Goal: Task Accomplishment & Management: Complete application form

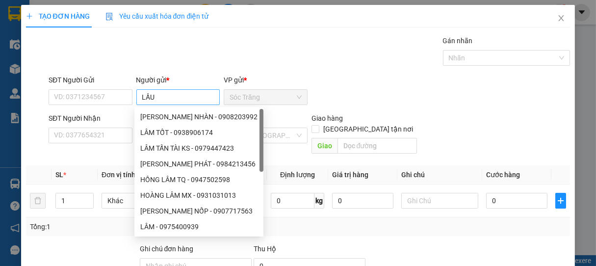
type input "LẦU"
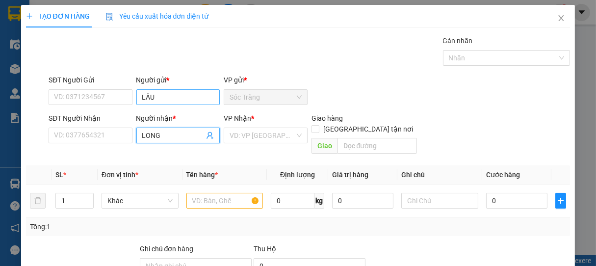
type input "LONG"
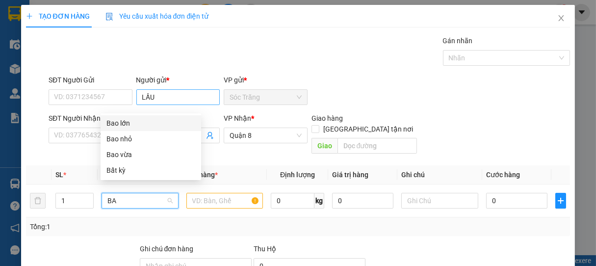
type input "BAO"
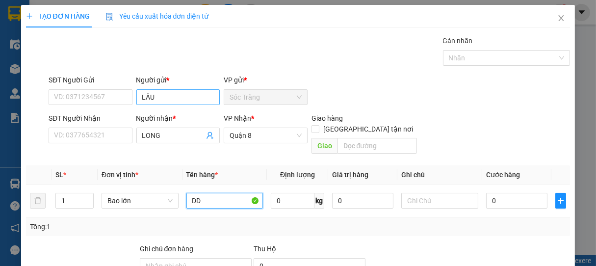
type input "DD"
type input "1"
type input "30"
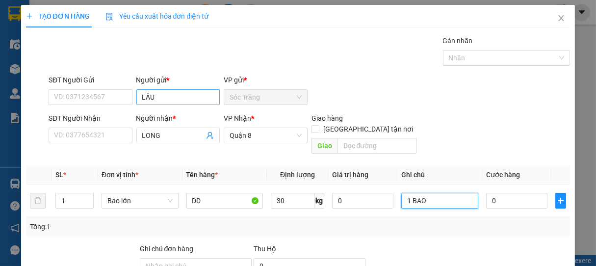
type input "1 BAO"
type input "3"
type input "30"
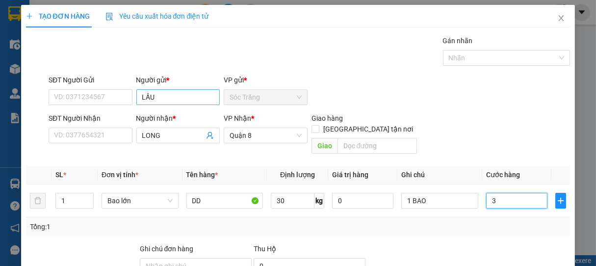
type input "30"
type input "300"
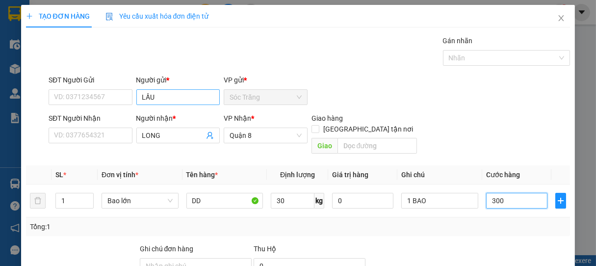
type input "3.000"
type input "30.000"
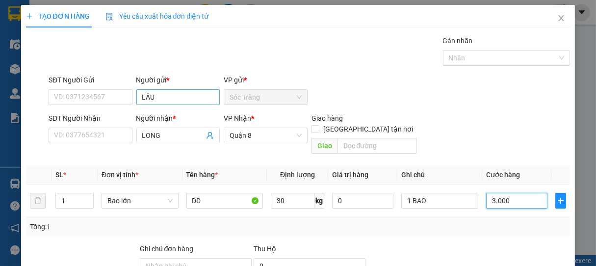
type input "30.000"
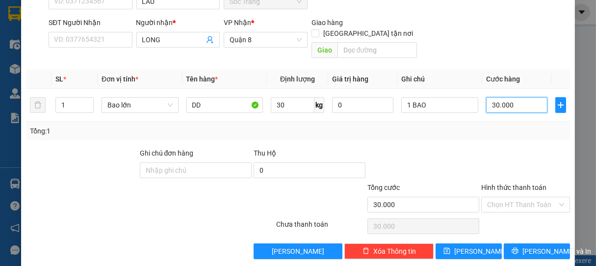
scroll to position [96, 0]
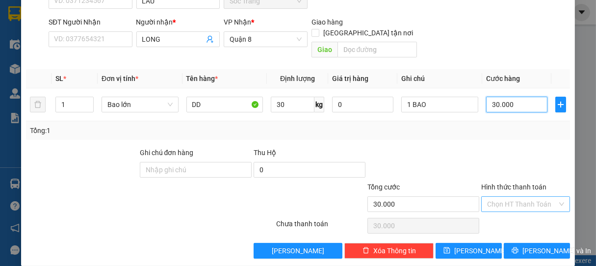
type input "30.000"
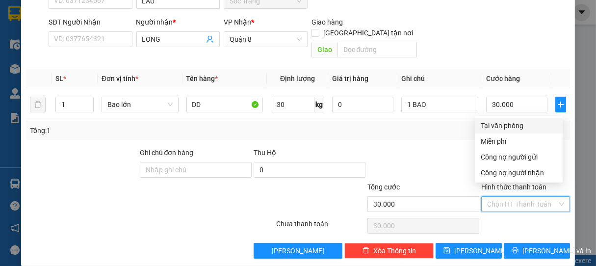
drag, startPoint x: 508, startPoint y: 193, endPoint x: 503, endPoint y: 144, distance: 49.8
click at [507, 197] on input "Hình thức thanh toán" at bounding box center [522, 204] width 71 height 15
click at [503, 120] on div "Tại văn phòng" at bounding box center [519, 125] width 76 height 11
type input "0"
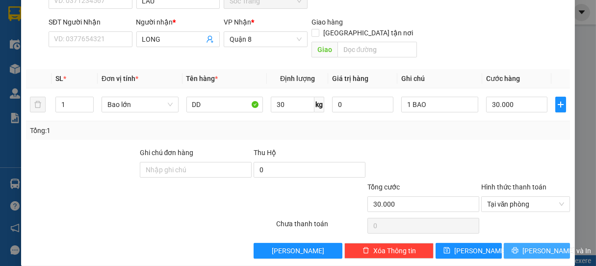
click at [541, 245] on span "[PERSON_NAME] và In" at bounding box center [556, 250] width 69 height 11
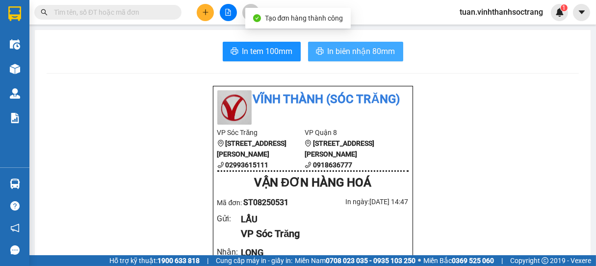
click at [351, 54] on span "In biên nhận 80mm" at bounding box center [362, 51] width 68 height 12
click at [339, 52] on span "In biên nhận 80mm" at bounding box center [362, 51] width 68 height 12
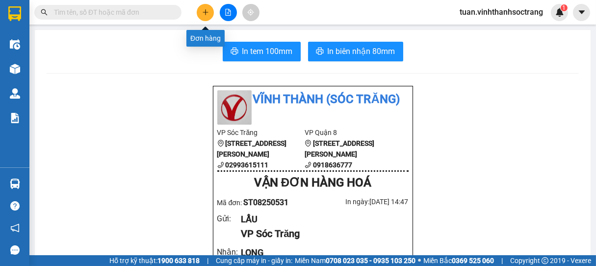
click at [211, 17] on button at bounding box center [205, 12] width 17 height 17
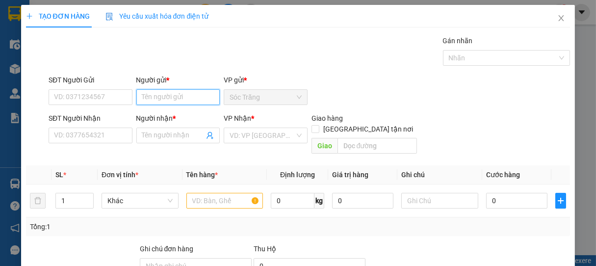
click at [173, 97] on input "Người gửi *" at bounding box center [178, 97] width 84 height 16
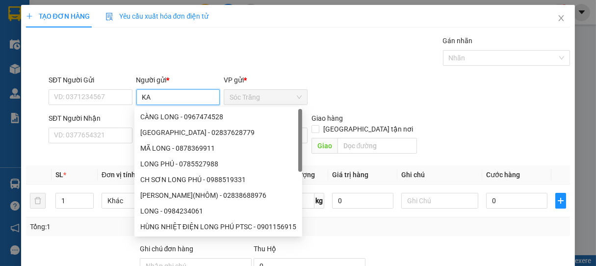
type input "KA"
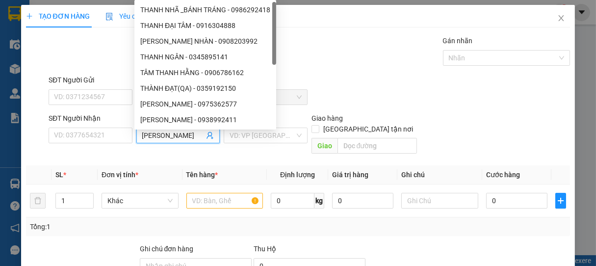
type input "[PERSON_NAME]"
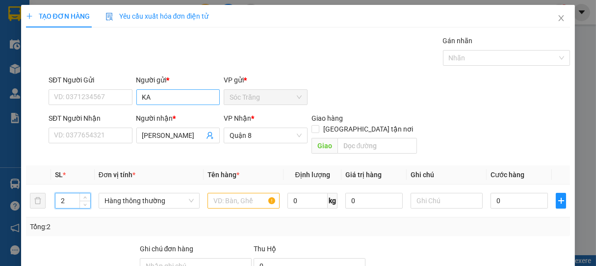
type input "2"
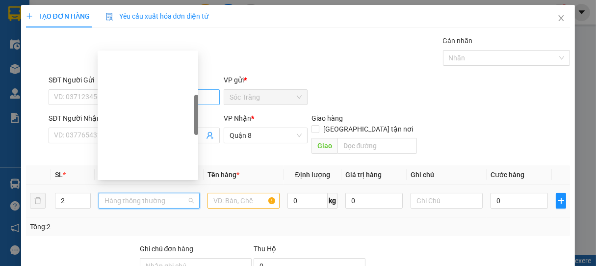
scroll to position [157, 0]
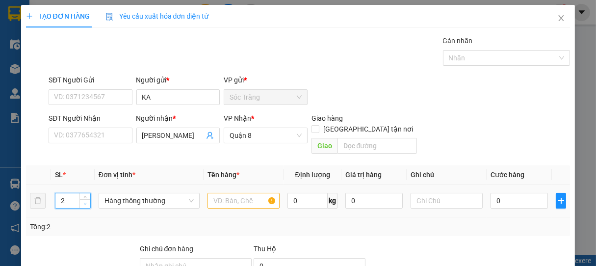
click at [82, 201] on span "down" at bounding box center [85, 204] width 6 height 6
type input "1"
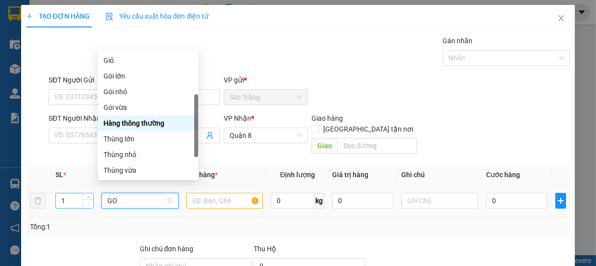
scroll to position [0, 0]
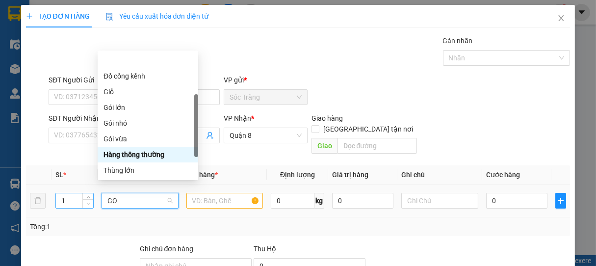
type input "GOI"
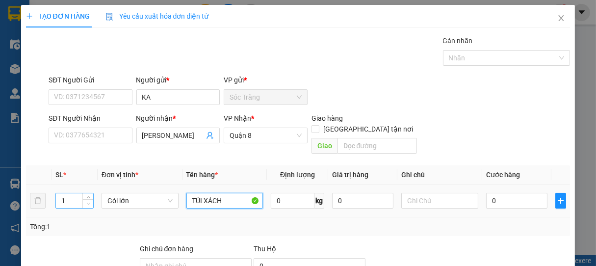
type input "TÚI XÁCH"
type input "20"
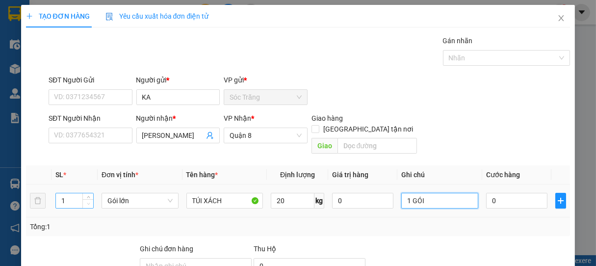
type input "1 GÓI"
type input "3"
type input "30"
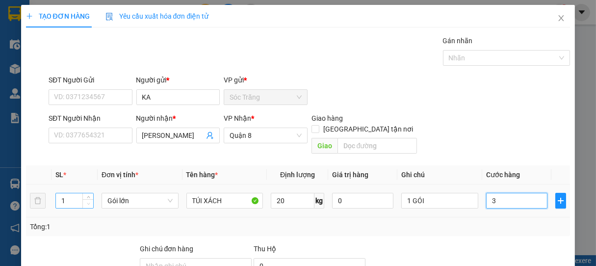
type input "30"
type input "300"
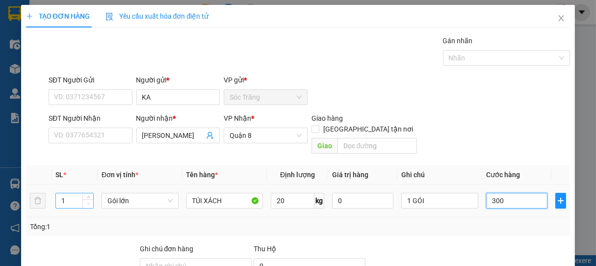
type input "3.000"
type input "30.000"
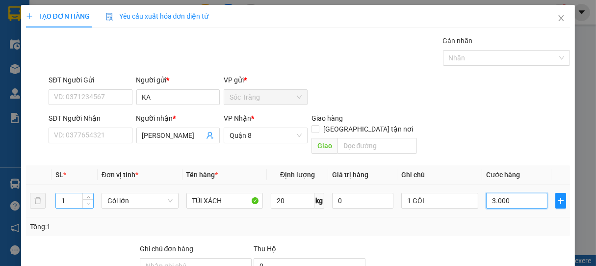
type input "30.000"
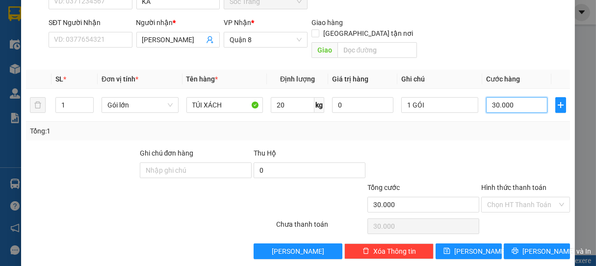
scroll to position [96, 0]
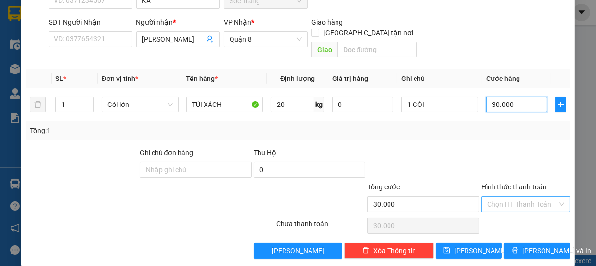
type input "30.000"
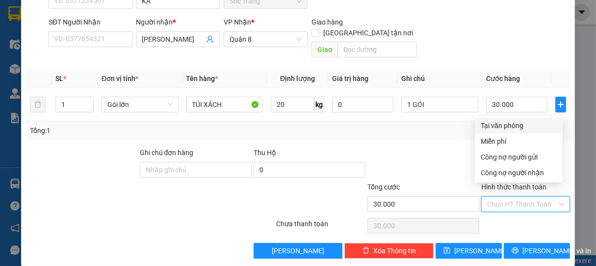
drag, startPoint x: 508, startPoint y: 194, endPoint x: 511, endPoint y: 160, distance: 34.4
click at [509, 197] on input "Hình thức thanh toán" at bounding box center [522, 204] width 71 height 15
click at [515, 128] on div "Tại văn phòng" at bounding box center [519, 125] width 76 height 11
type input "0"
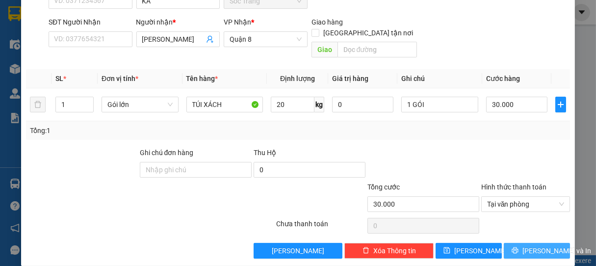
click at [523, 245] on span "[PERSON_NAME] và In" at bounding box center [556, 250] width 69 height 11
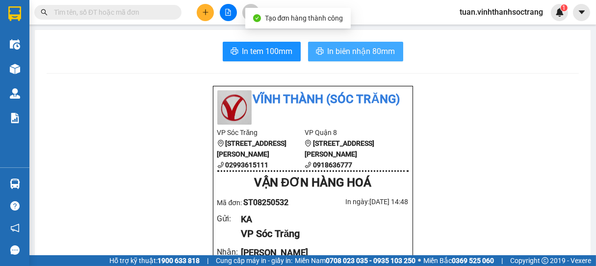
drag, startPoint x: 341, startPoint y: 47, endPoint x: 354, endPoint y: 63, distance: 20.5
click at [341, 48] on span "In biên nhận 80mm" at bounding box center [362, 51] width 68 height 12
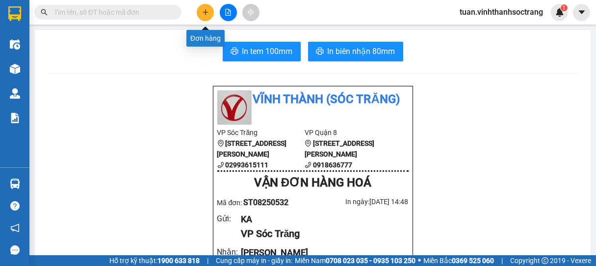
click at [206, 16] on button at bounding box center [205, 12] width 17 height 17
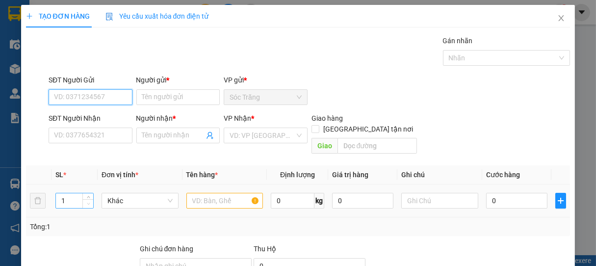
click at [82, 199] on span "Decrease Value" at bounding box center [87, 203] width 11 height 9
click at [71, 197] on div "1" at bounding box center [74, 201] width 38 height 16
click at [65, 193] on input "1" at bounding box center [74, 200] width 37 height 15
type input "25"
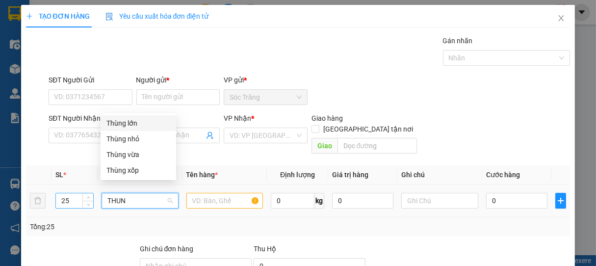
type input "THUNG"
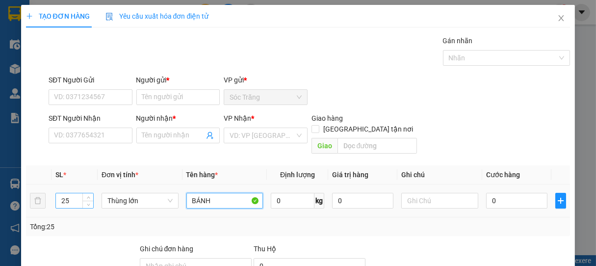
type input "BÁNH"
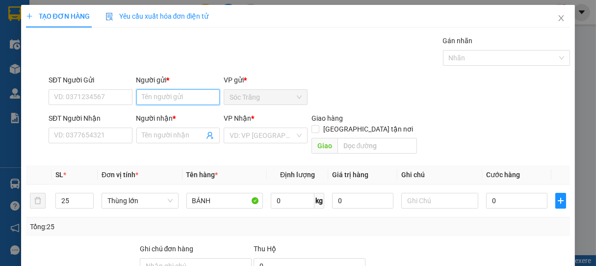
click at [162, 99] on input "Người gửi *" at bounding box center [178, 97] width 84 height 16
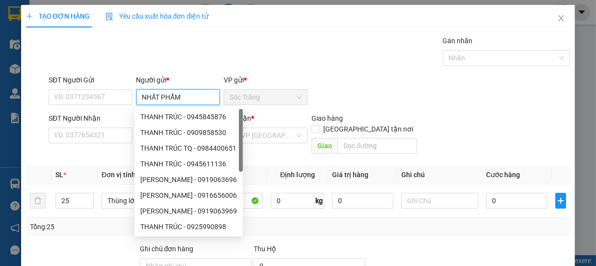
type input "NHẤT PHẨM"
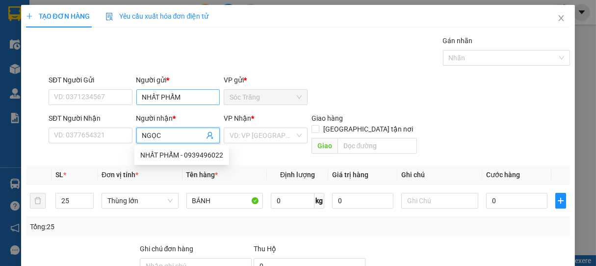
type input "NGỌC"
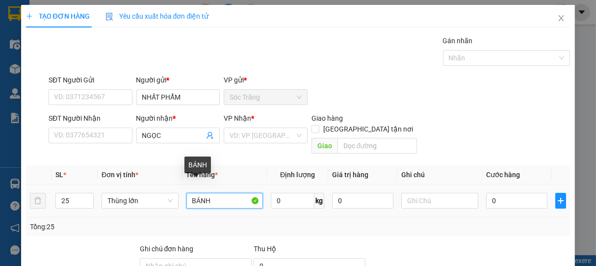
click at [211, 193] on input "BÁNH" at bounding box center [224, 201] width 76 height 16
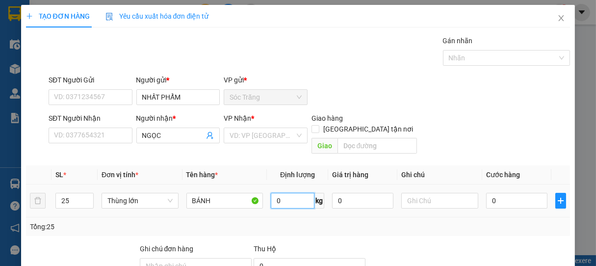
click at [293, 193] on input "0" at bounding box center [293, 201] width 44 height 16
type input "400"
click at [453, 193] on input "17 LỚN + 8 NHỈ" at bounding box center [439, 201] width 76 height 16
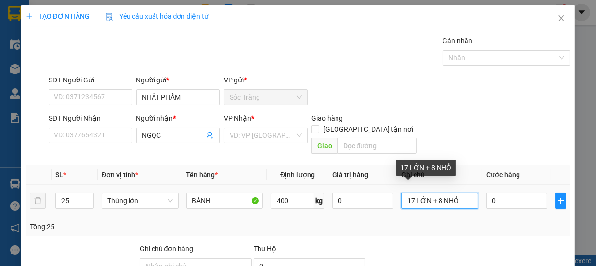
type input "17 LỚN + 8 NHỎ"
type input "4"
type input "46"
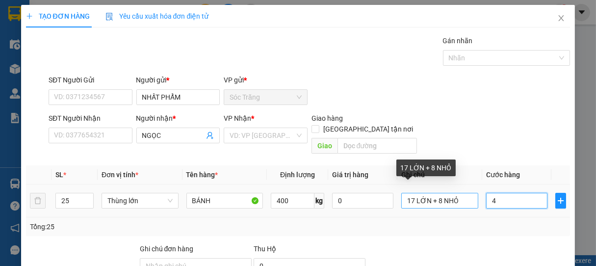
type input "46"
type input "460"
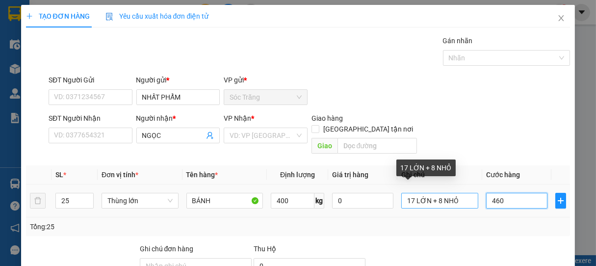
type input "4.600"
type input "46.000"
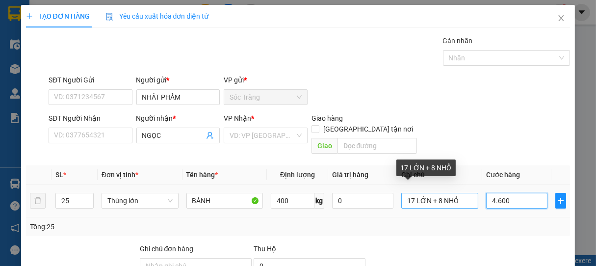
type input "46.000"
type input "460.000"
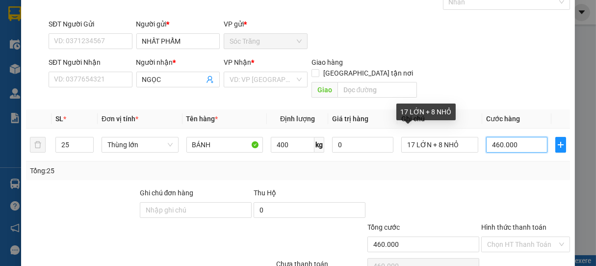
scroll to position [96, 0]
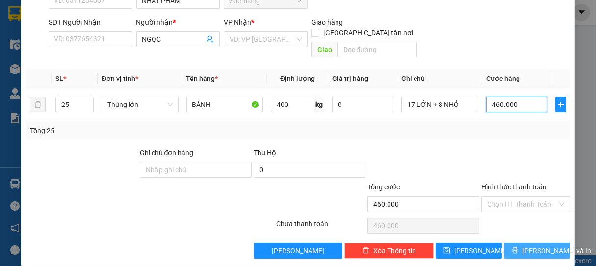
type input "460.000"
click at [515, 243] on button "[PERSON_NAME] và In" at bounding box center [537, 251] width 66 height 16
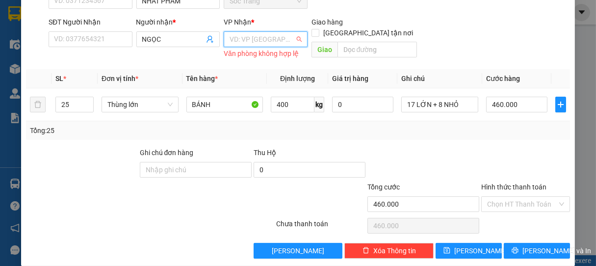
click at [280, 36] on input "search" at bounding box center [261, 39] width 65 height 15
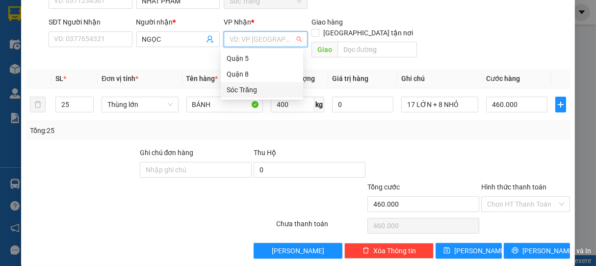
click at [246, 88] on div "Sóc Trăng" at bounding box center [262, 89] width 71 height 11
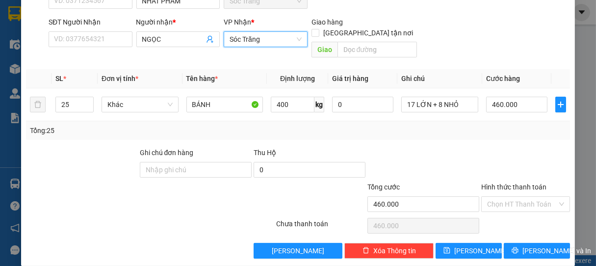
click at [267, 34] on span "Sóc Trăng" at bounding box center [265, 39] width 72 height 15
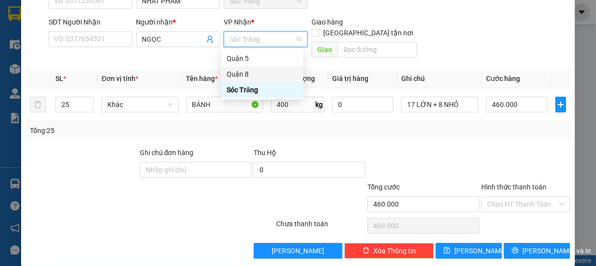
click at [261, 74] on div "Quận 8" at bounding box center [262, 74] width 71 height 11
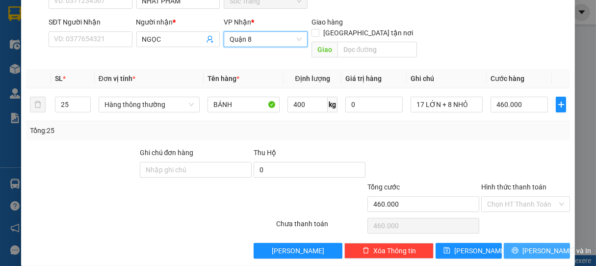
click at [528, 245] on span "[PERSON_NAME] và In" at bounding box center [556, 250] width 69 height 11
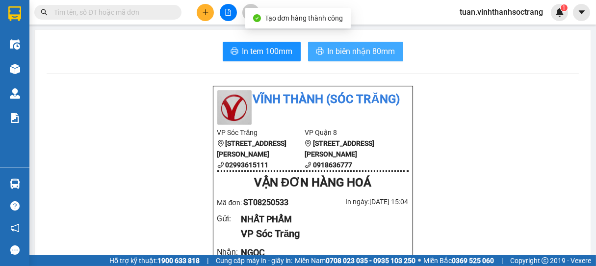
click at [353, 52] on span "In biên nhận 80mm" at bounding box center [362, 51] width 68 height 12
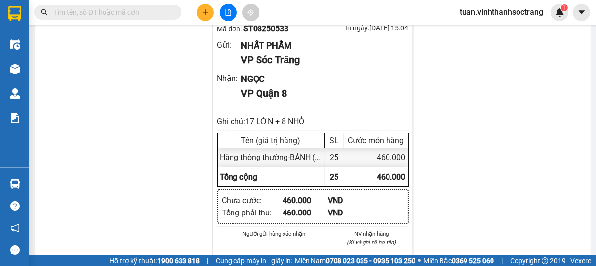
scroll to position [218, 0]
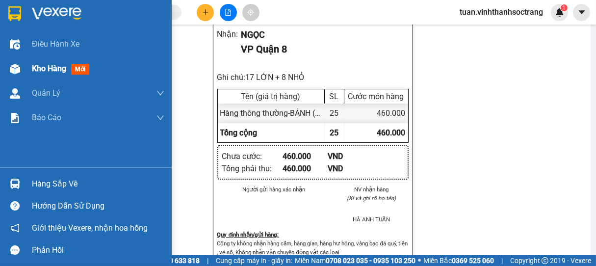
click at [43, 68] on span "Kho hàng" at bounding box center [49, 68] width 34 height 9
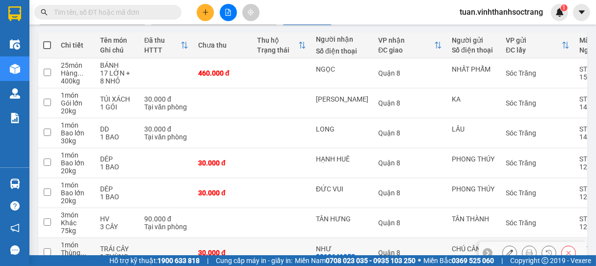
scroll to position [192, 0]
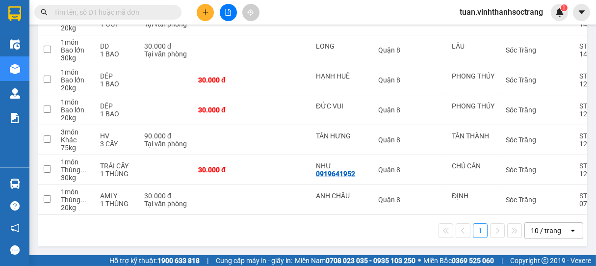
click at [537, 228] on div "10 / trang" at bounding box center [546, 231] width 30 height 10
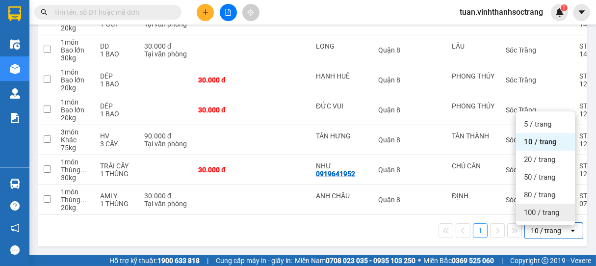
click at [528, 210] on span "100 / trang" at bounding box center [541, 212] width 35 height 10
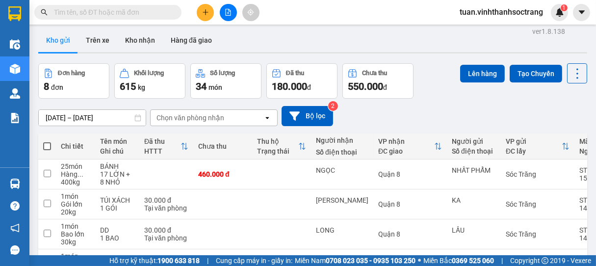
scroll to position [0, 0]
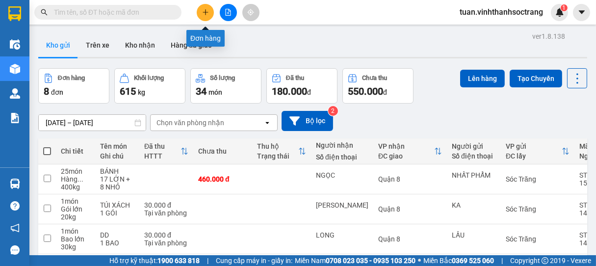
click at [200, 10] on button at bounding box center [205, 12] width 17 height 17
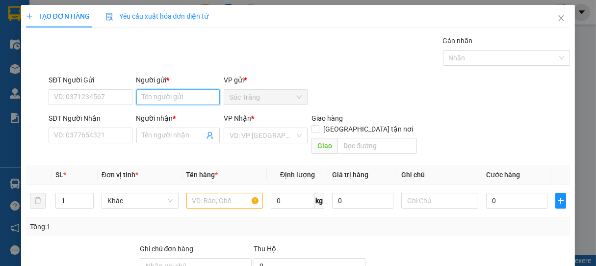
click at [176, 95] on input "Người gửi *" at bounding box center [178, 97] width 84 height 16
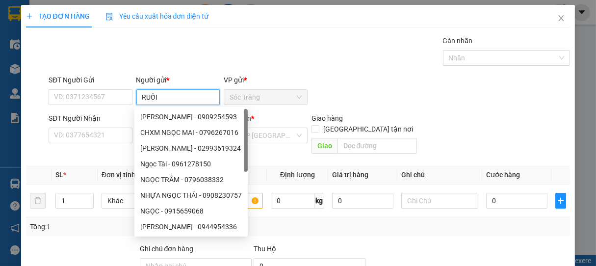
type input "RUỐI"
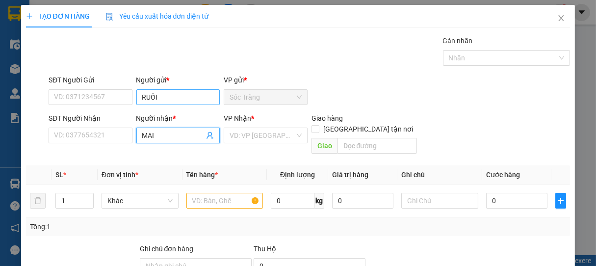
type input "MAI"
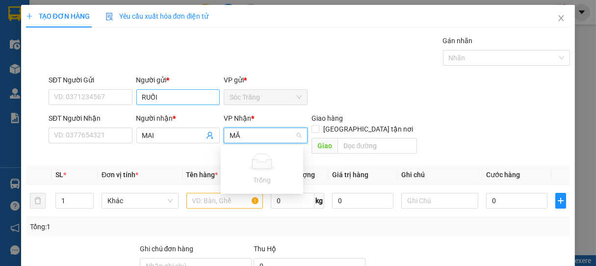
type input "M"
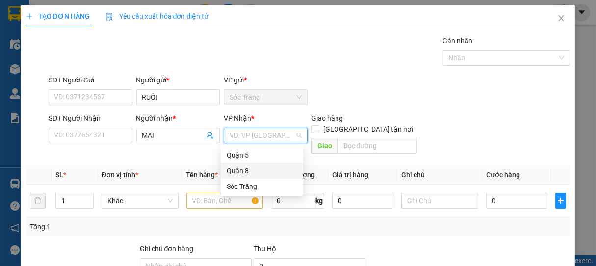
click at [239, 166] on div "Quận 8" at bounding box center [262, 170] width 71 height 11
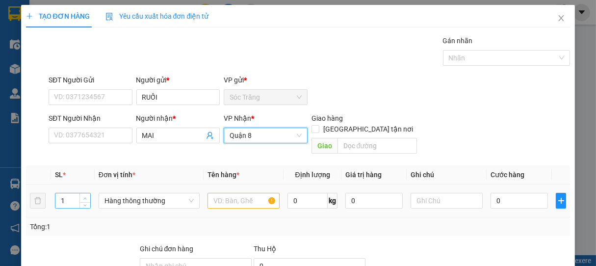
type input "2"
click at [84, 197] on icon "up" at bounding box center [85, 198] width 3 height 2
click at [124, 193] on span "Hàng thông thường" at bounding box center [148, 200] width 89 height 15
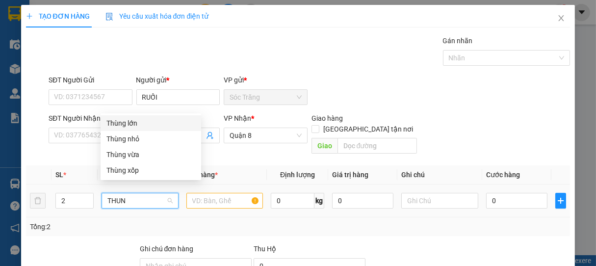
type input "THUNG"
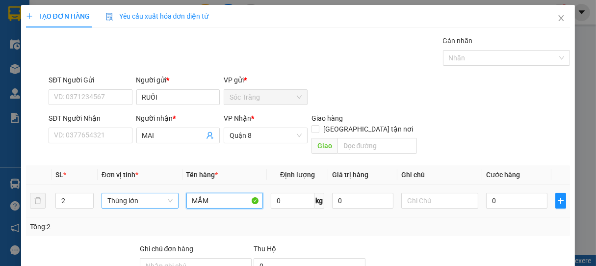
type input "MẮM"
type input "3"
type input "60"
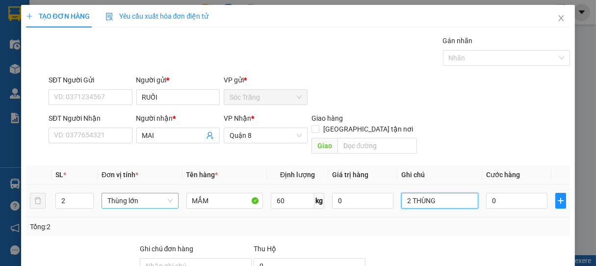
type input "2 THÙNG"
type input "6"
type input "60"
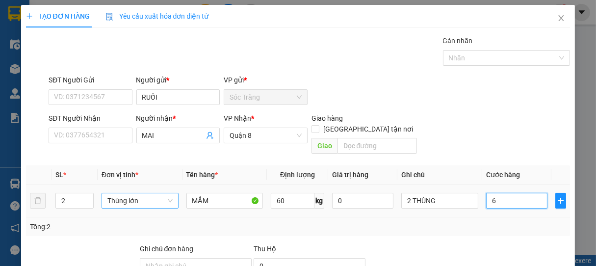
type input "60"
type input "600"
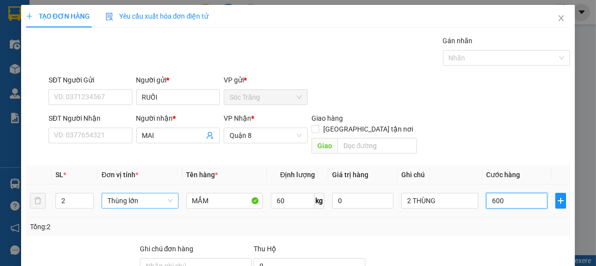
type input "6.000"
type input "60.000"
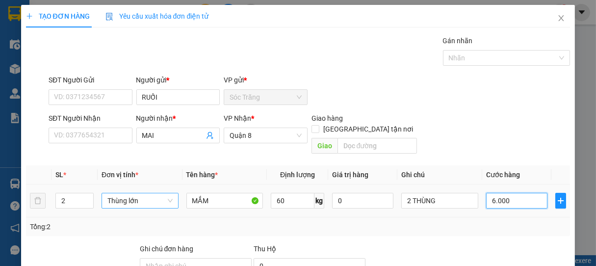
type input "60.000"
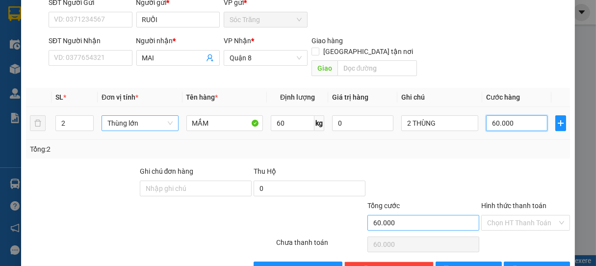
scroll to position [96, 0]
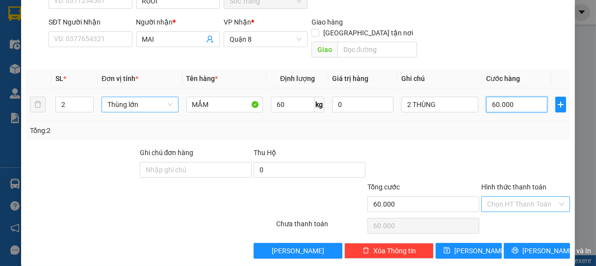
type input "60.000"
drag, startPoint x: 494, startPoint y: 190, endPoint x: 497, endPoint y: 183, distance: 7.0
click at [494, 197] on input "Hình thức thanh toán" at bounding box center [522, 204] width 71 height 15
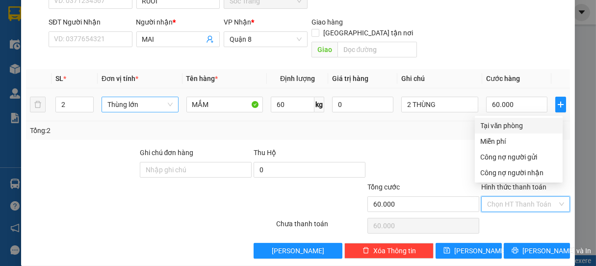
click at [508, 127] on div "Tại văn phòng" at bounding box center [519, 125] width 76 height 11
type input "0"
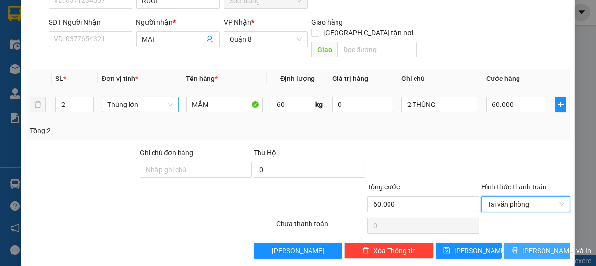
click at [529, 245] on span "[PERSON_NAME] và In" at bounding box center [556, 250] width 69 height 11
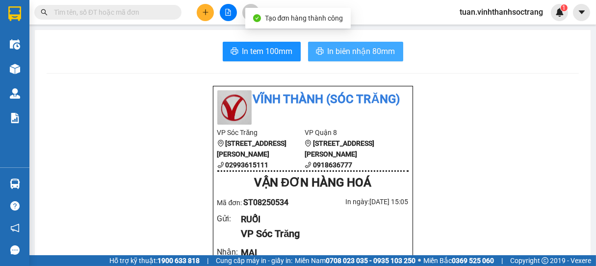
drag, startPoint x: 342, startPoint y: 62, endPoint x: 348, endPoint y: 57, distance: 7.3
click at [343, 55] on span "In biên nhận 80mm" at bounding box center [362, 51] width 68 height 12
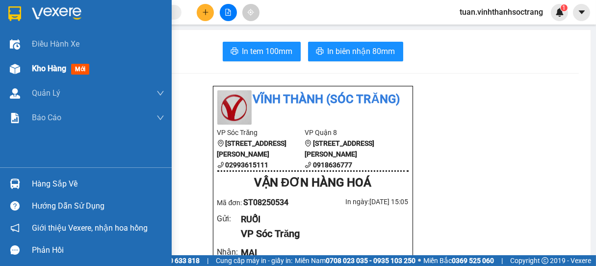
click at [31, 66] on div "Kho hàng mới" at bounding box center [86, 68] width 172 height 25
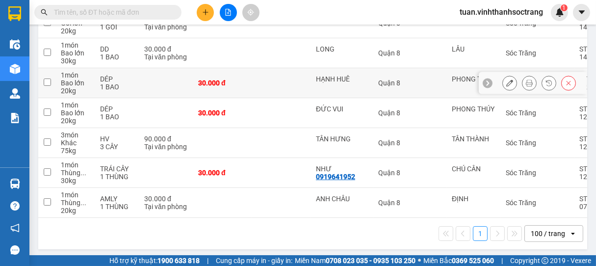
scroll to position [218, 0]
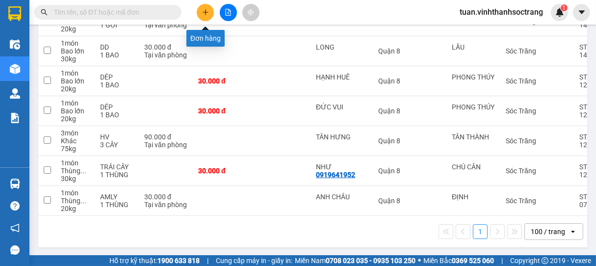
click at [203, 8] on button at bounding box center [205, 12] width 17 height 17
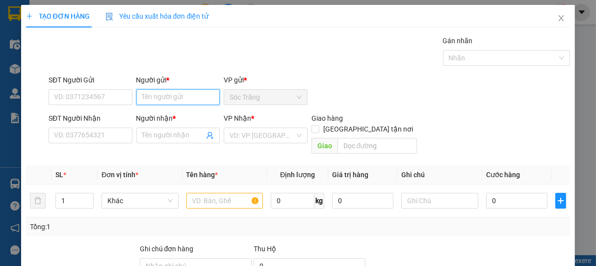
click at [152, 95] on input "Người gửi *" at bounding box center [178, 97] width 84 height 16
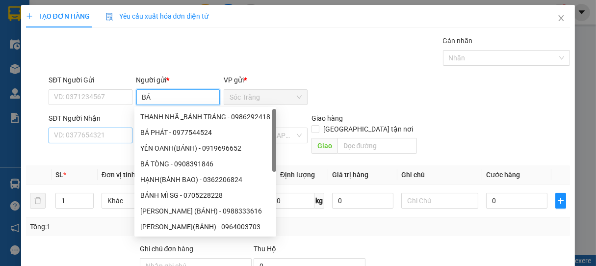
type input "BÁ"
click at [83, 140] on input "SĐT Người Nhận" at bounding box center [91, 135] width 84 height 16
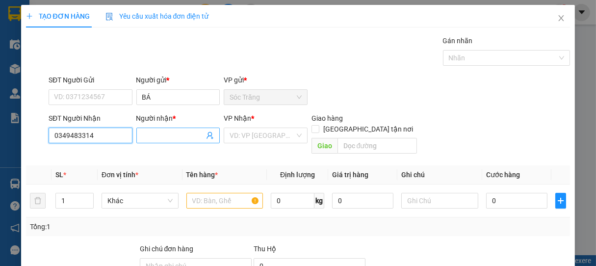
type input "0349483314"
click at [174, 137] on input "Người nhận *" at bounding box center [173, 135] width 62 height 11
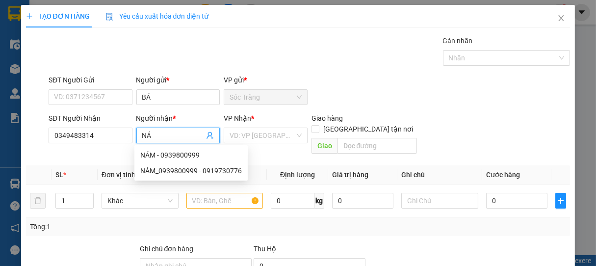
type input "N"
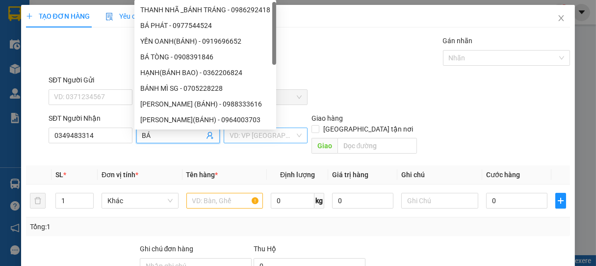
type input "BÁ"
click at [271, 136] on input "search" at bounding box center [261, 135] width 65 height 15
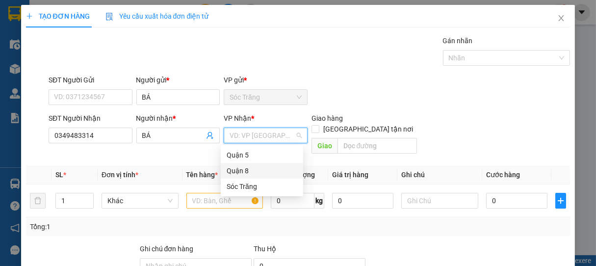
click at [241, 168] on div "Quận 8" at bounding box center [262, 170] width 71 height 11
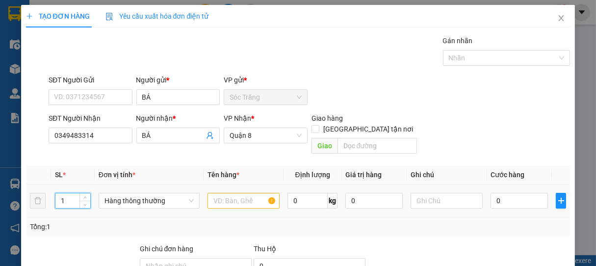
click at [67, 193] on input "1" at bounding box center [72, 200] width 35 height 15
click at [127, 194] on span "Hàng thông thường" at bounding box center [148, 200] width 89 height 15
type input "3"
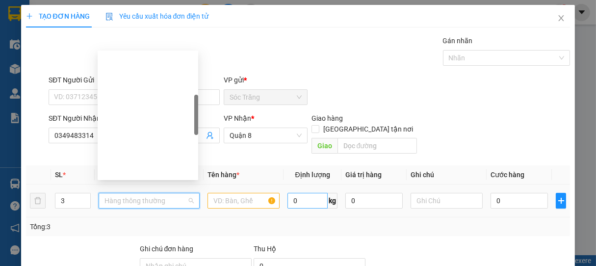
scroll to position [157, 0]
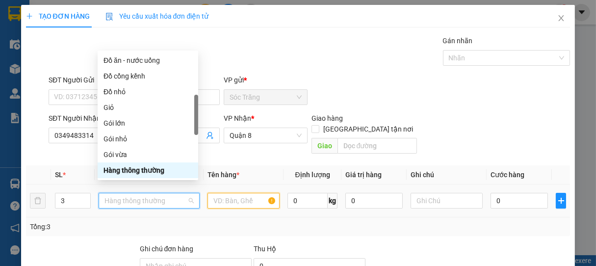
click at [254, 193] on input "text" at bounding box center [243, 201] width 72 height 16
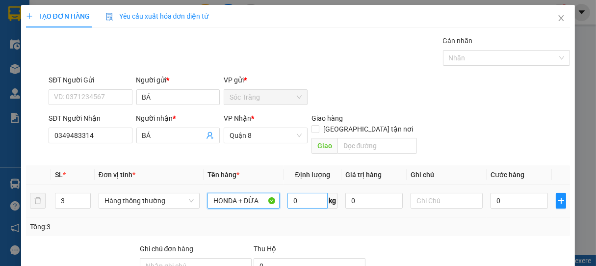
type input "HONDA + DỪA"
drag, startPoint x: 299, startPoint y: 186, endPoint x: 306, endPoint y: 184, distance: 7.1
click at [301, 193] on input "0" at bounding box center [307, 201] width 40 height 16
type input "200"
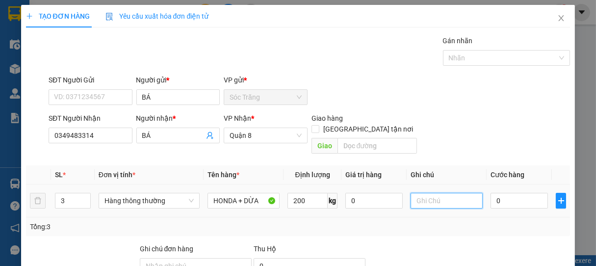
click at [418, 193] on input "text" at bounding box center [446, 201] width 72 height 16
type input "83P1-78138"
drag, startPoint x: 518, startPoint y: 194, endPoint x: 534, endPoint y: 189, distance: 16.8
click at [520, 193] on input "0" at bounding box center [518, 201] width 57 height 16
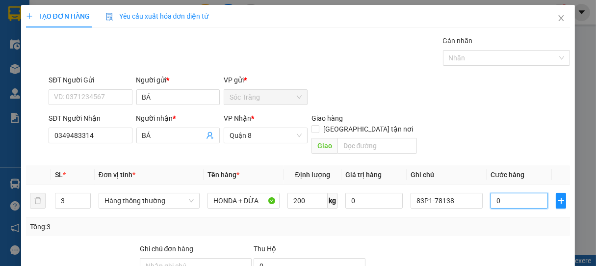
type input "3"
type input "31"
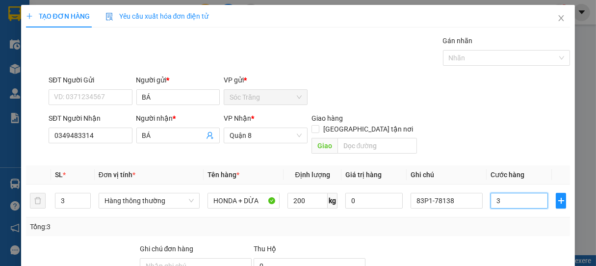
type input "31"
type input "310"
type input "3.100"
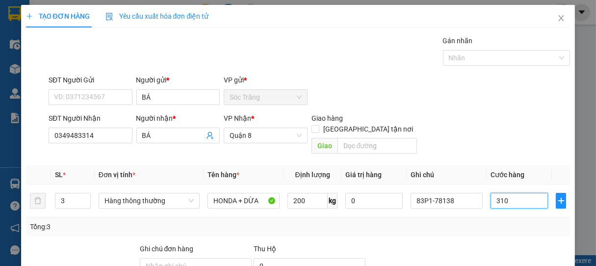
type input "3.100"
type input "31.000"
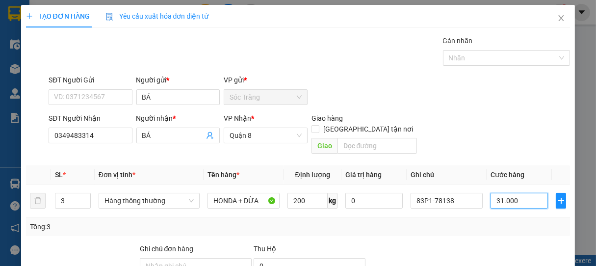
type input "310.000"
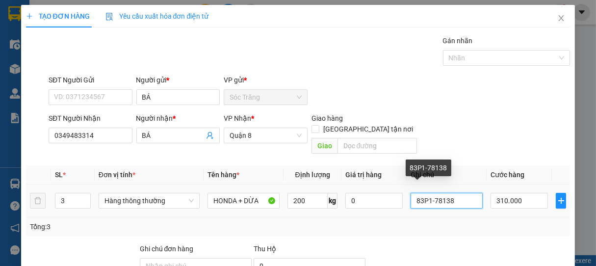
click at [455, 195] on input "83P1-78138" at bounding box center [446, 201] width 72 height 16
type input "83P1-78138 + 2 BAO"
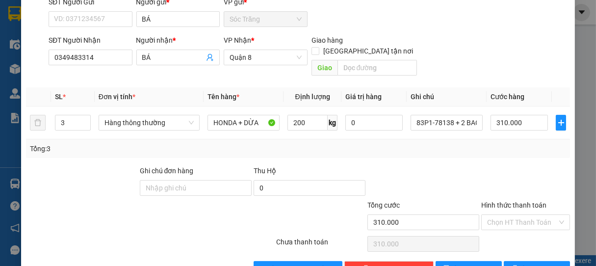
scroll to position [96, 0]
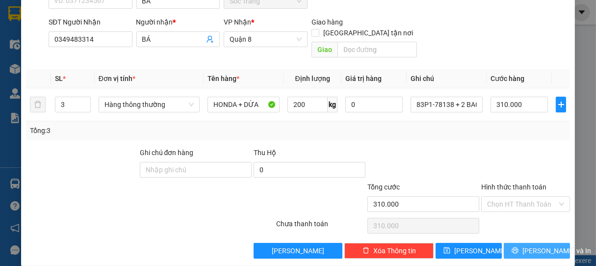
click at [548, 245] on span "[PERSON_NAME] và In" at bounding box center [556, 250] width 69 height 11
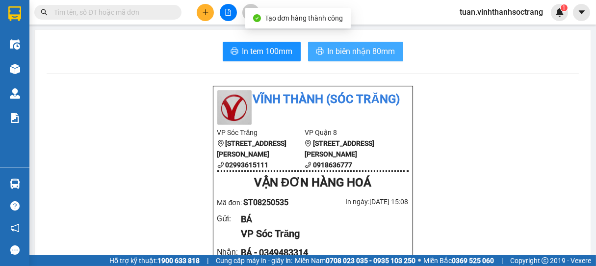
click at [357, 53] on span "In biên nhận 80mm" at bounding box center [362, 51] width 68 height 12
click at [353, 59] on button "In biên nhận 80mm" at bounding box center [355, 52] width 95 height 20
drag, startPoint x: 349, startPoint y: 47, endPoint x: 522, endPoint y: 63, distance: 173.3
click at [352, 48] on span "In biên nhận 80mm" at bounding box center [362, 51] width 68 height 12
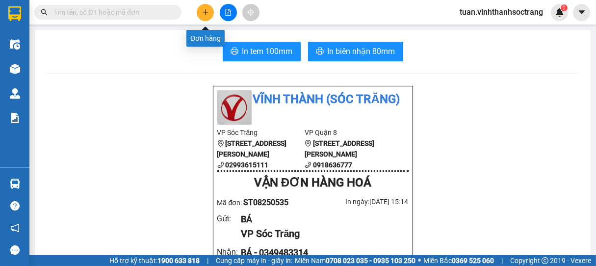
click at [204, 10] on icon "plus" at bounding box center [205, 12] width 7 height 7
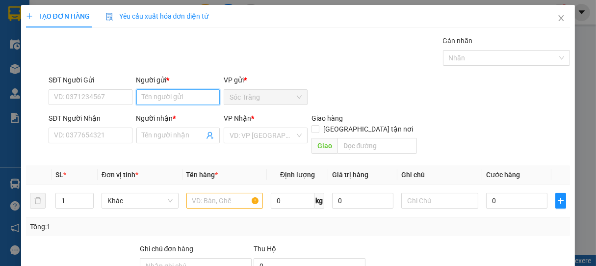
click at [180, 100] on input "Người gửi *" at bounding box center [178, 97] width 84 height 16
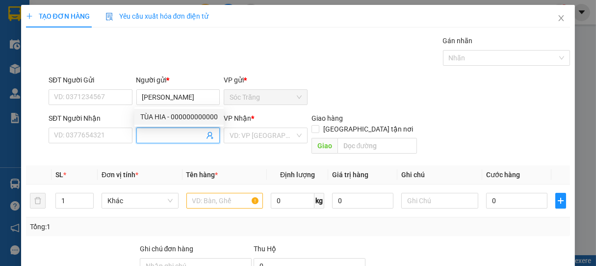
click at [164, 134] on input "Người nhận *" at bounding box center [173, 135] width 62 height 11
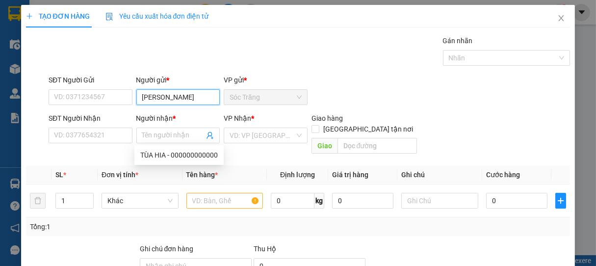
click at [188, 103] on input "[PERSON_NAME]" at bounding box center [178, 97] width 84 height 16
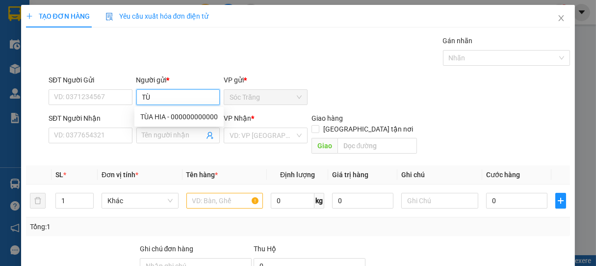
type input "T"
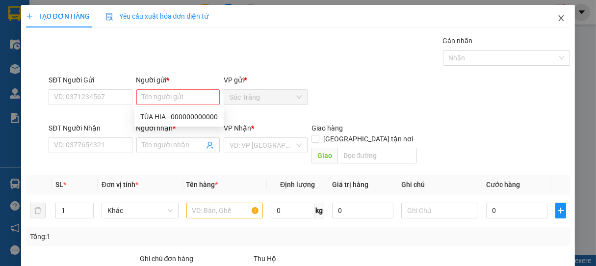
click at [557, 18] on icon "close" at bounding box center [561, 18] width 8 height 8
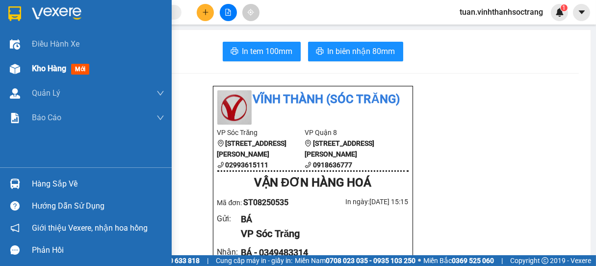
drag, startPoint x: 36, startPoint y: 70, endPoint x: 49, endPoint y: 66, distance: 14.0
click at [36, 70] on span "Kho hàng" at bounding box center [49, 68] width 34 height 9
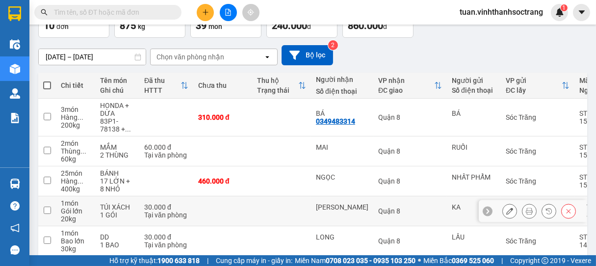
scroll to position [41, 0]
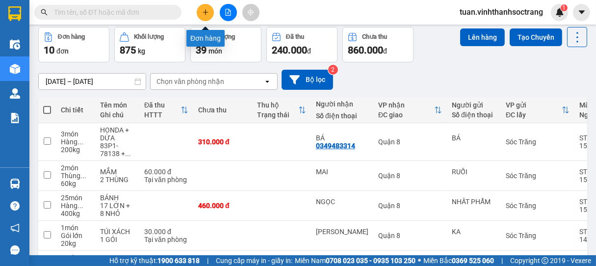
click at [206, 20] on button at bounding box center [205, 12] width 17 height 17
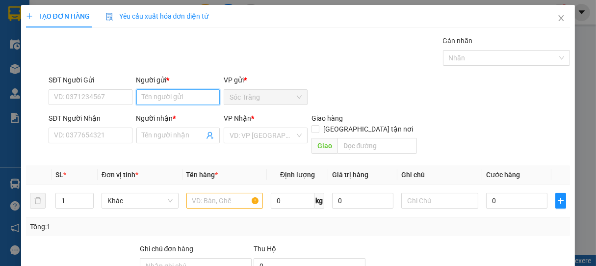
click at [178, 98] on input "Người gửi *" at bounding box center [178, 97] width 84 height 16
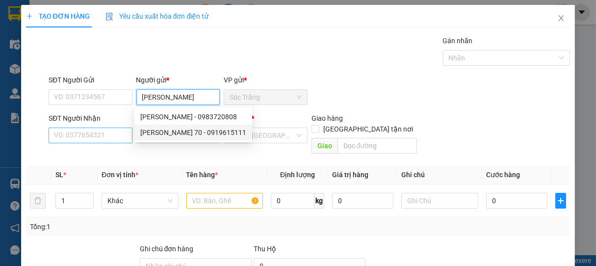
type input "[PERSON_NAME]"
click at [113, 137] on input "SĐT Người Nhận" at bounding box center [91, 135] width 84 height 16
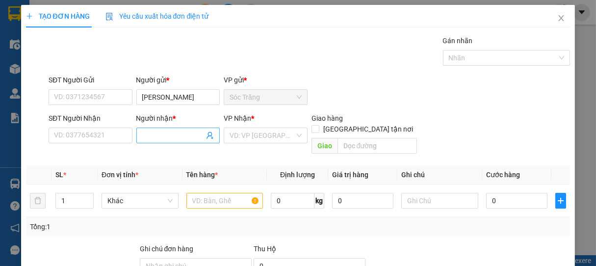
click at [155, 136] on input "Người nhận *" at bounding box center [173, 135] width 62 height 11
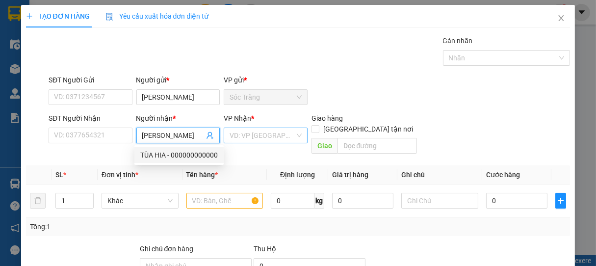
type input "[PERSON_NAME]"
click at [278, 138] on input "search" at bounding box center [261, 135] width 65 height 15
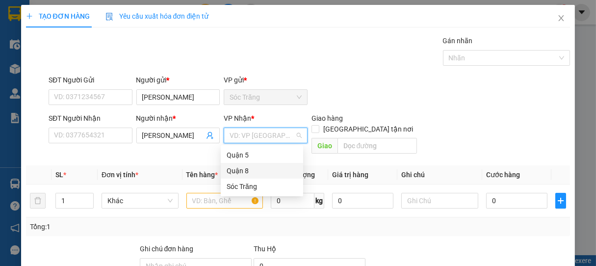
click at [242, 172] on div "Quận 8" at bounding box center [262, 170] width 71 height 11
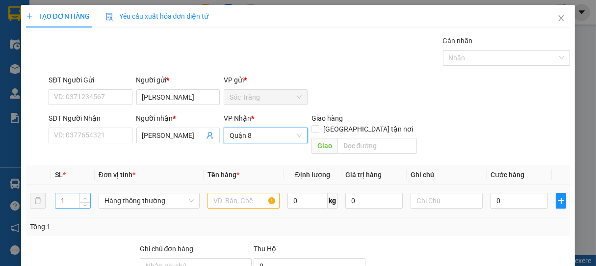
type input "2"
drag, startPoint x: 83, startPoint y: 185, endPoint x: 93, endPoint y: 186, distance: 10.3
click at [83, 197] on icon "up" at bounding box center [84, 198] width 3 height 3
click at [136, 193] on span "Hàng thông thường" at bounding box center [148, 200] width 89 height 15
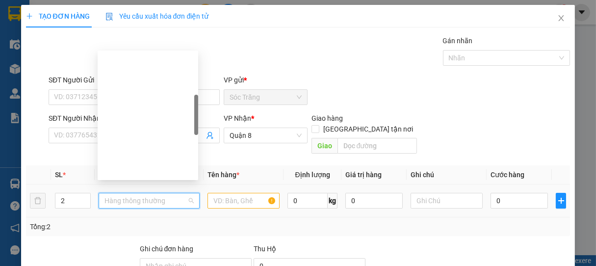
scroll to position [157, 0]
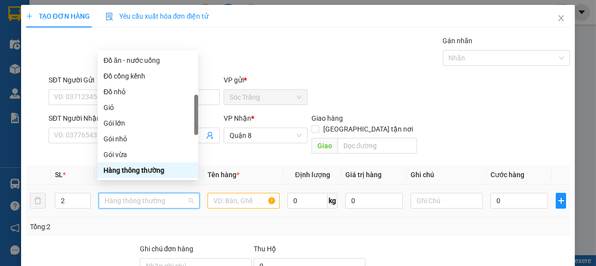
type input "K"
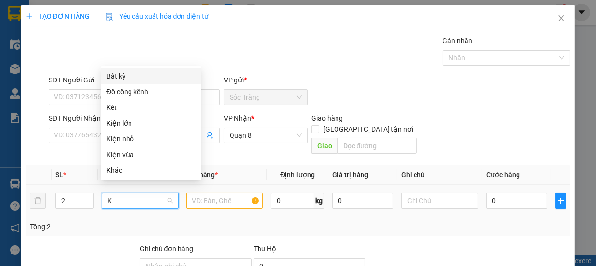
scroll to position [0, 0]
drag, startPoint x: 115, startPoint y: 171, endPoint x: 121, endPoint y: 173, distance: 6.2
click at [115, 171] on div "Khác" at bounding box center [150, 170] width 89 height 11
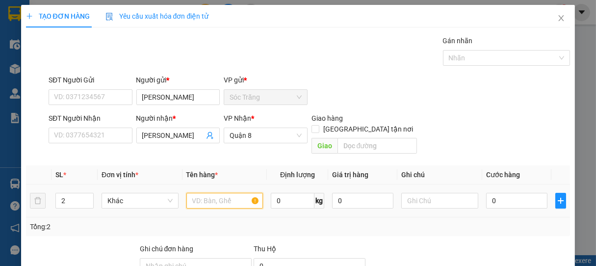
click at [228, 193] on input "text" at bounding box center [224, 201] width 76 height 16
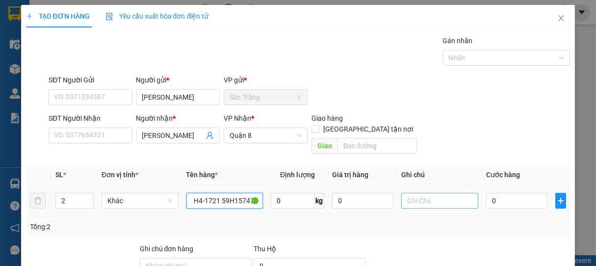
type input "51H4-1721 59H157474"
click at [432, 193] on input "text" at bounding box center [439, 201] width 76 height 16
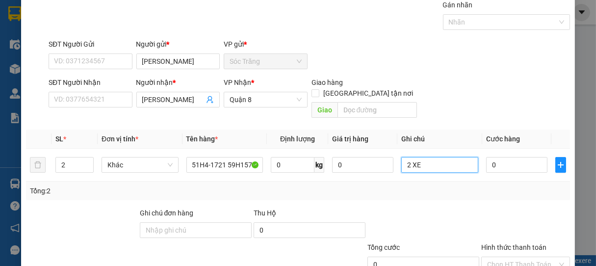
scroll to position [96, 0]
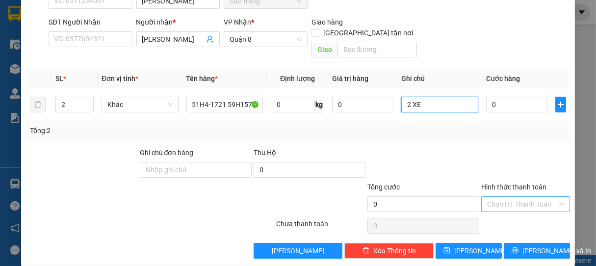
type input "2 XE"
click at [509, 197] on input "Hình thức thanh toán" at bounding box center [522, 204] width 71 height 15
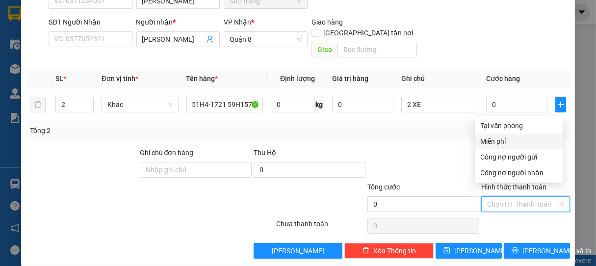
click at [505, 146] on div "Miễn phí" at bounding box center [519, 141] width 76 height 11
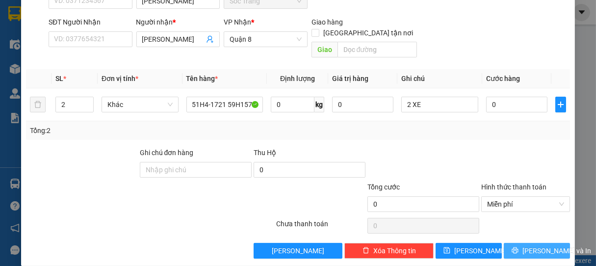
click at [543, 245] on span "[PERSON_NAME] và In" at bounding box center [556, 250] width 69 height 11
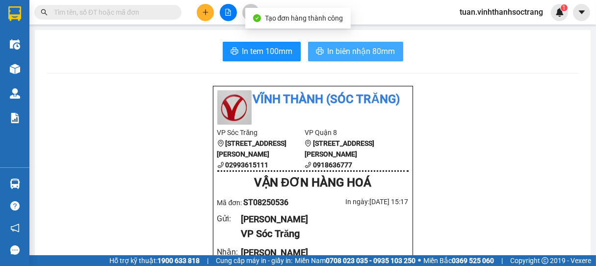
click at [360, 54] on span "In biên nhận 80mm" at bounding box center [362, 51] width 68 height 12
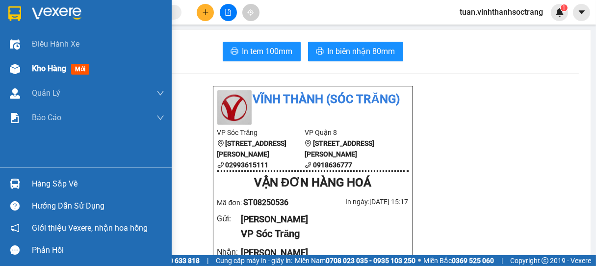
click at [58, 70] on span "Kho hàng" at bounding box center [49, 68] width 34 height 9
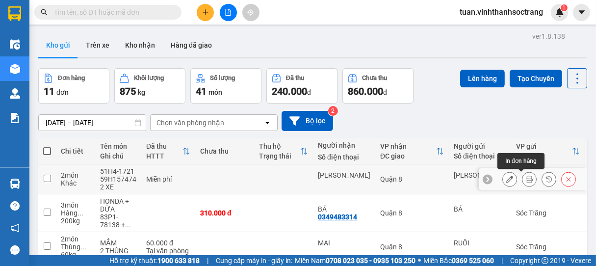
click at [526, 177] on icon at bounding box center [529, 179] width 7 height 7
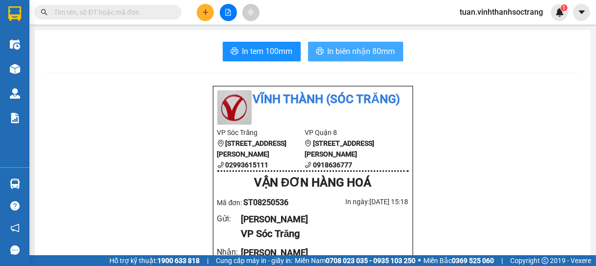
click at [355, 50] on span "In biên nhận 80mm" at bounding box center [362, 51] width 68 height 12
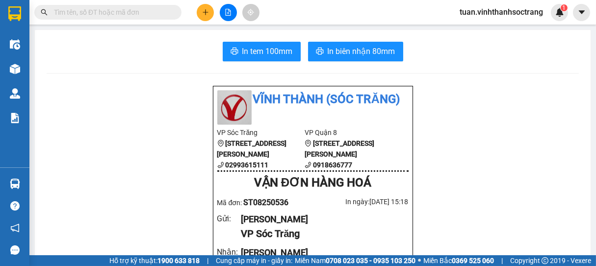
click at [204, 14] on icon "plus" at bounding box center [205, 12] width 7 height 7
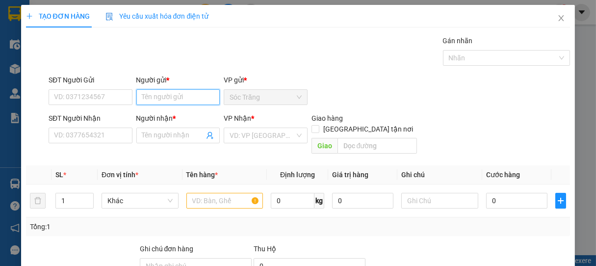
click at [177, 98] on input "Người gửi *" at bounding box center [178, 97] width 84 height 16
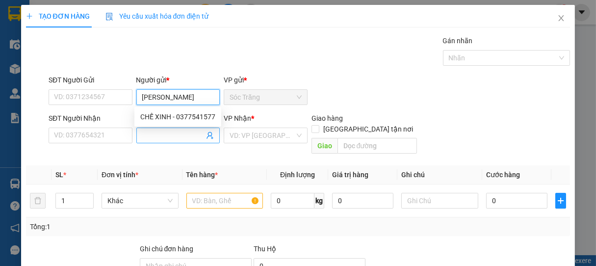
type input "[PERSON_NAME]"
click at [166, 134] on input "Người nhận *" at bounding box center [173, 135] width 62 height 11
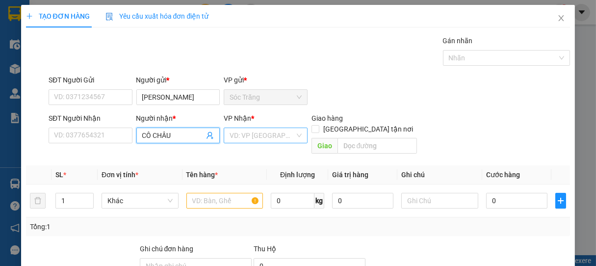
type input "CÔ CHÂU"
click at [263, 136] on input "search" at bounding box center [261, 135] width 65 height 15
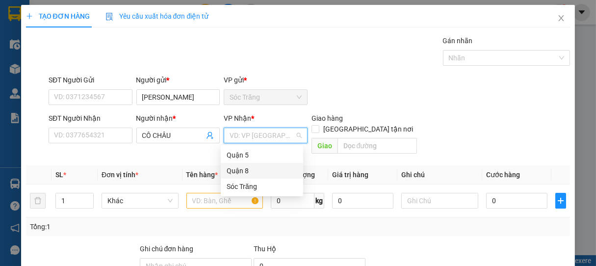
click at [237, 166] on div "Quận 8" at bounding box center [262, 170] width 71 height 11
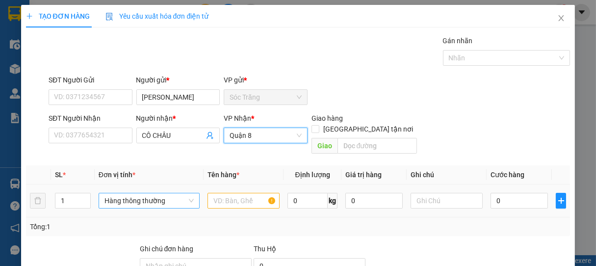
click at [132, 193] on span "Hàng thông thường" at bounding box center [148, 200] width 89 height 15
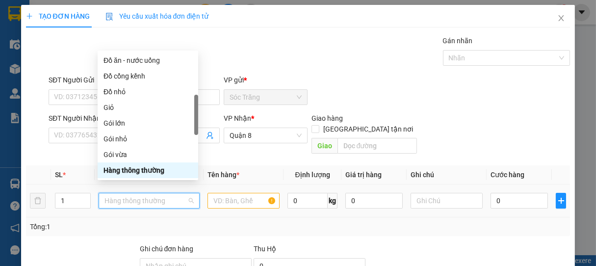
type input "T"
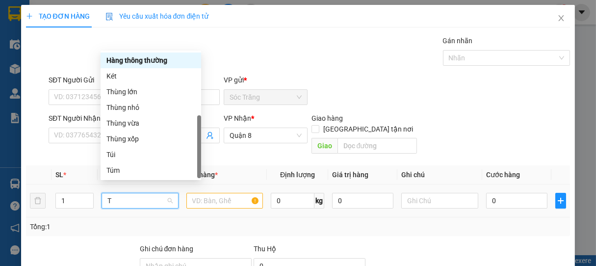
scroll to position [31, 0]
click at [122, 121] on div "Thùng vừa" at bounding box center [150, 123] width 89 height 11
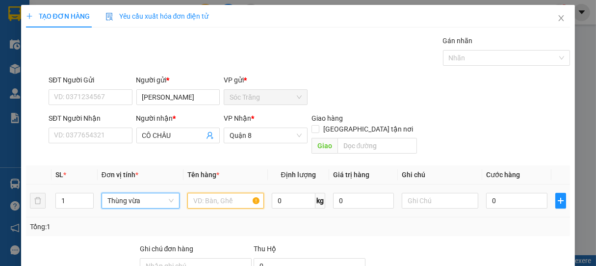
click at [223, 193] on input "text" at bounding box center [225, 201] width 76 height 16
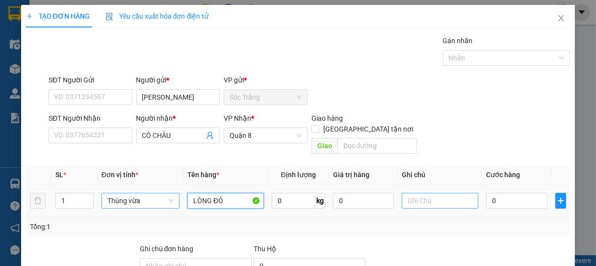
type input "LÒNG ĐỎ"
click at [412, 193] on input "text" at bounding box center [440, 201] width 76 height 16
type input "1 THÙNG"
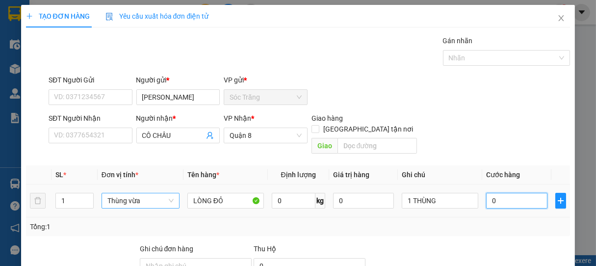
click at [520, 194] on input "0" at bounding box center [516, 201] width 61 height 16
type input "3"
type input "30"
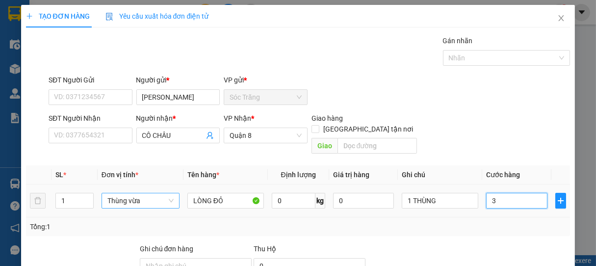
type input "30"
type input "300"
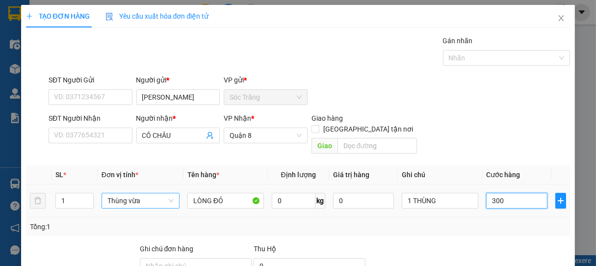
type input "3.000"
type input "30.000"
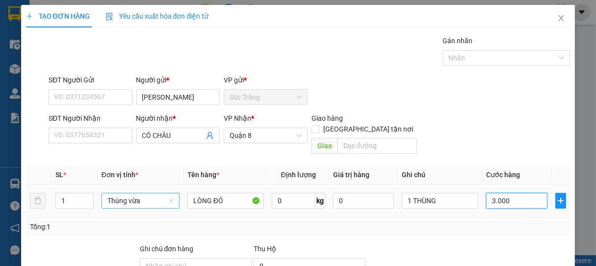
type input "30.000"
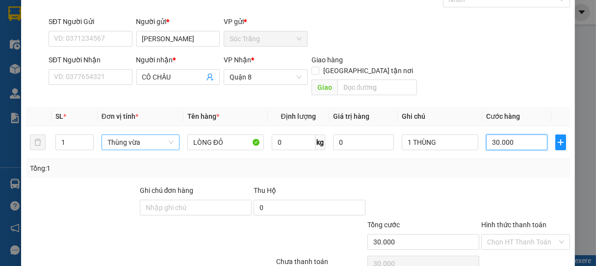
scroll to position [96, 0]
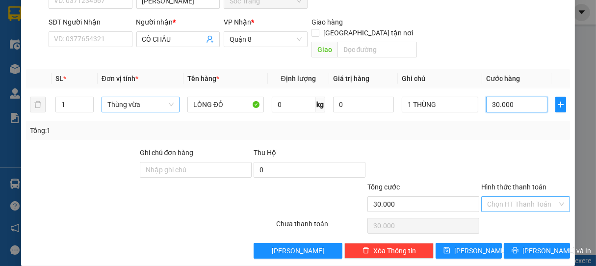
type input "30.000"
click at [530, 197] on input "Hình thức thanh toán" at bounding box center [522, 204] width 71 height 15
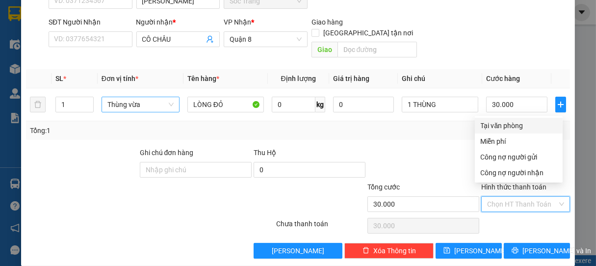
click at [513, 128] on div "Tại văn phòng" at bounding box center [519, 125] width 76 height 11
type input "0"
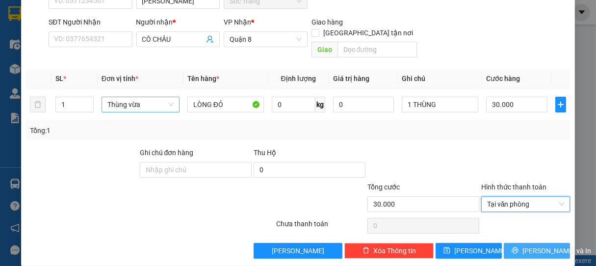
click at [535, 245] on span "[PERSON_NAME] và In" at bounding box center [556, 250] width 69 height 11
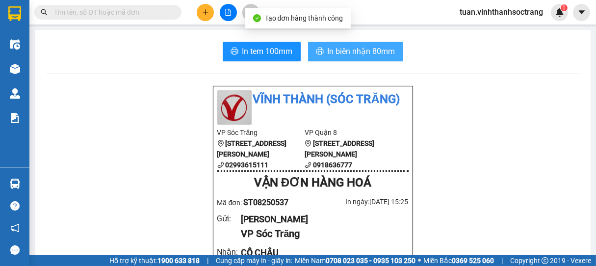
click at [376, 53] on span "In biên nhận 80mm" at bounding box center [362, 51] width 68 height 12
click at [360, 48] on span "In biên nhận 80mm" at bounding box center [362, 51] width 68 height 12
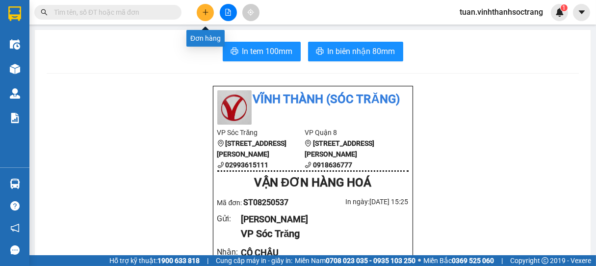
click at [201, 14] on button at bounding box center [205, 12] width 17 height 17
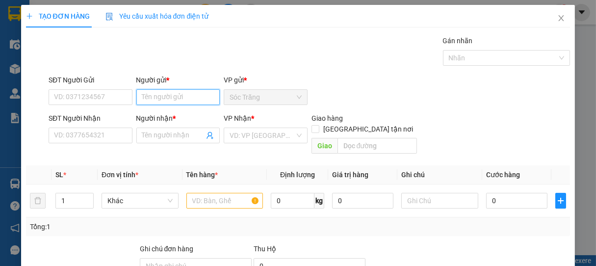
click at [192, 100] on input "Người gửi *" at bounding box center [178, 97] width 84 height 16
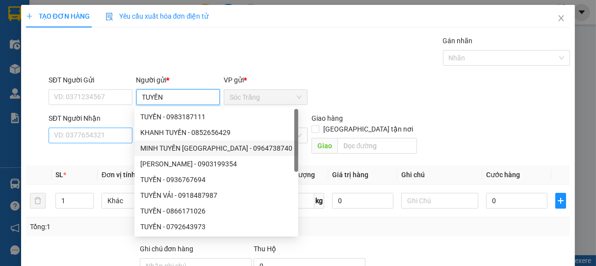
type input "TUYỀN"
click at [115, 138] on input "SĐT Người Nhận" at bounding box center [91, 135] width 84 height 16
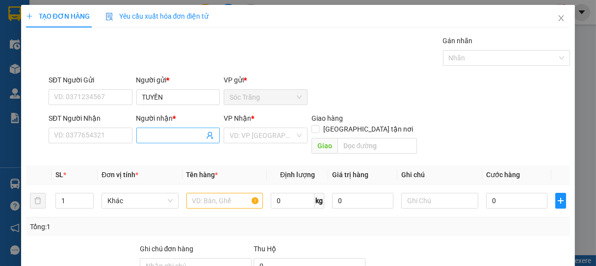
click at [147, 138] on input "Người nhận *" at bounding box center [173, 135] width 62 height 11
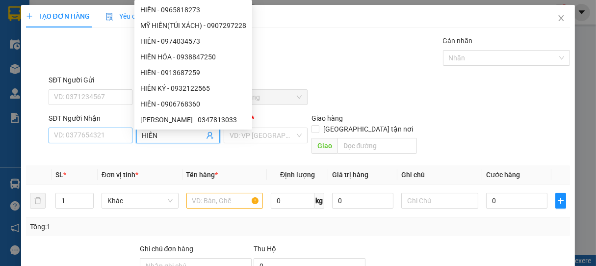
type input "HIỀN"
click at [102, 134] on input "SĐT Người Nhận" at bounding box center [91, 135] width 84 height 16
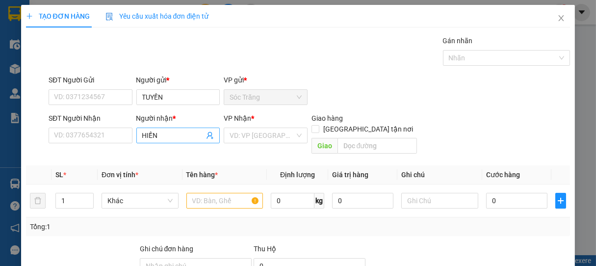
click at [189, 138] on input "HIỀN" at bounding box center [173, 135] width 62 height 11
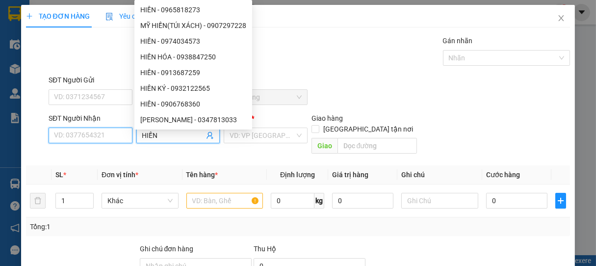
click at [91, 141] on input "SĐT Người Nhận" at bounding box center [91, 135] width 84 height 16
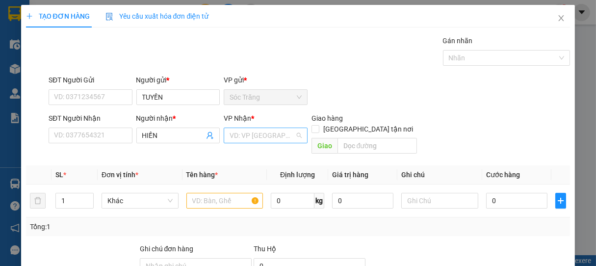
drag, startPoint x: 272, startPoint y: 138, endPoint x: 254, endPoint y: 152, distance: 22.5
click at [272, 139] on input "search" at bounding box center [261, 135] width 65 height 15
click at [239, 170] on div "Quận 8" at bounding box center [262, 170] width 71 height 11
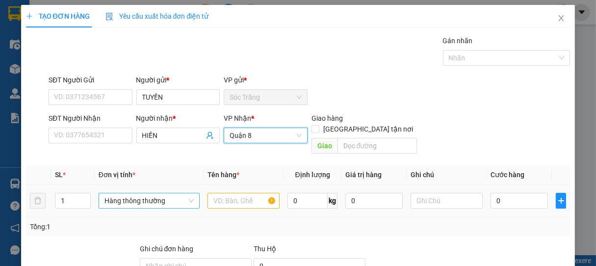
click at [130, 193] on span "Hàng thông thường" at bounding box center [148, 200] width 89 height 15
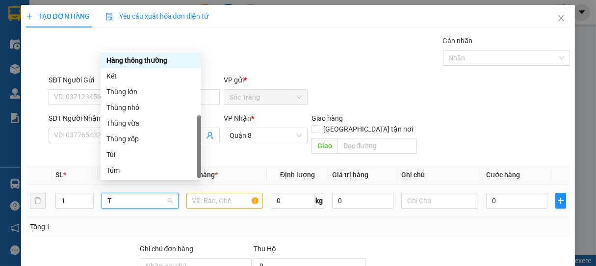
type input "T"
click at [124, 124] on div "Thùng vừa" at bounding box center [150, 123] width 89 height 11
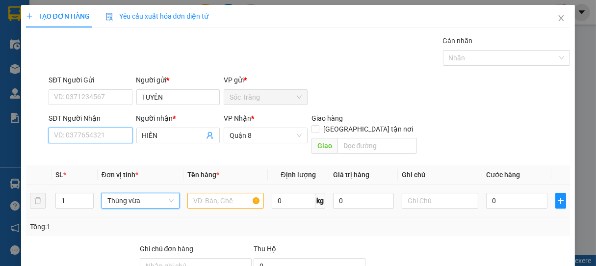
click at [106, 135] on input "SĐT Người Nhận" at bounding box center [91, 135] width 84 height 16
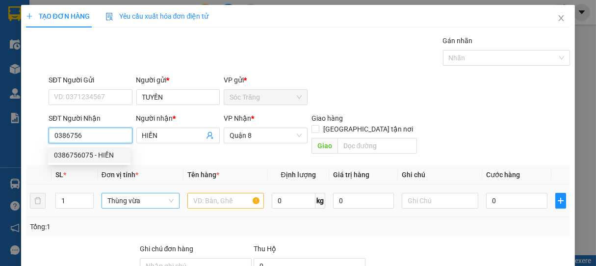
click at [99, 154] on div "0386756075 - HIỀN" at bounding box center [89, 155] width 71 height 11
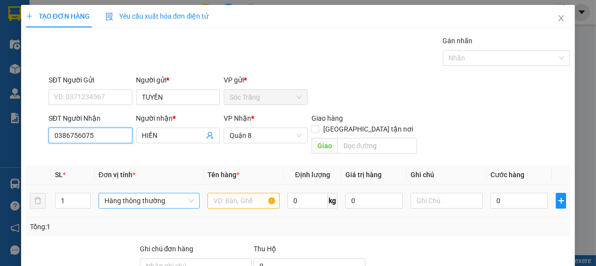
click at [128, 193] on span "Hàng thông thường" at bounding box center [148, 200] width 89 height 15
type input "0386756075"
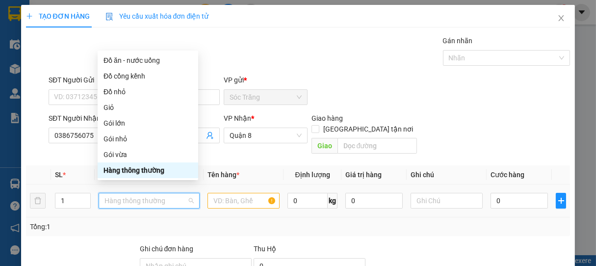
type input "T"
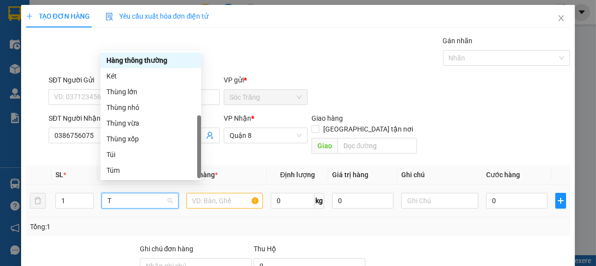
scroll to position [31, 0]
click at [130, 122] on div "Thùng vừa" at bounding box center [150, 123] width 89 height 11
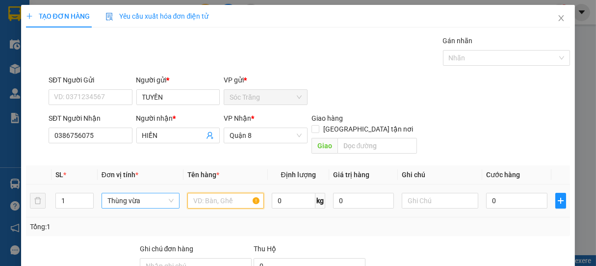
click at [218, 193] on input "text" at bounding box center [225, 201] width 76 height 16
type input "BÁNH"
click at [451, 199] on div at bounding box center [440, 201] width 76 height 20
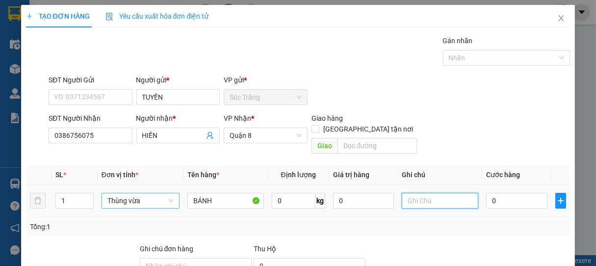
click at [437, 193] on input "text" at bounding box center [440, 201] width 76 height 16
type input "1 THÙNG"
click at [513, 193] on input "0" at bounding box center [516, 201] width 61 height 16
type input "3"
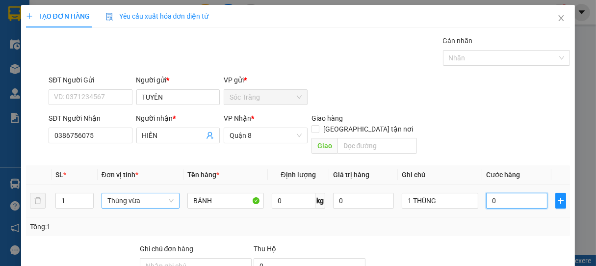
type input "3"
type input "30"
type input "300"
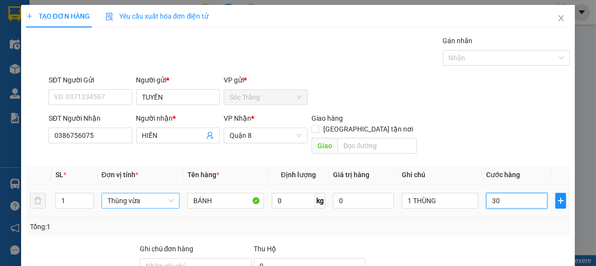
type input "300"
type input "3.000"
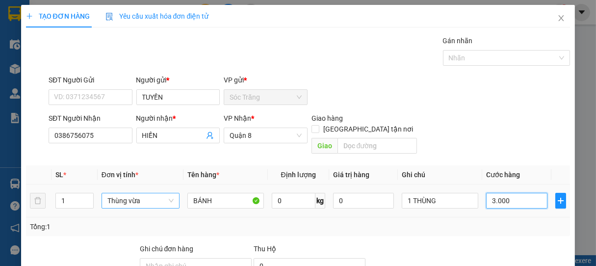
type input "30.000"
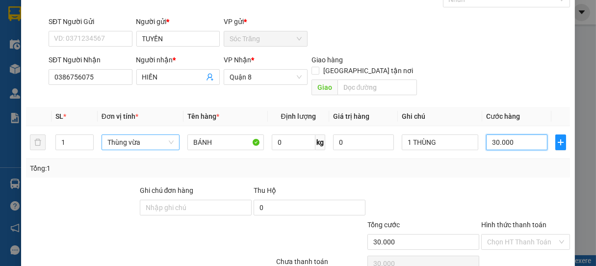
scroll to position [96, 0]
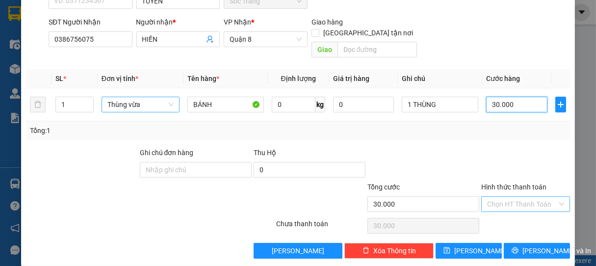
type input "30.000"
click at [520, 197] on input "Hình thức thanh toán" at bounding box center [522, 204] width 71 height 15
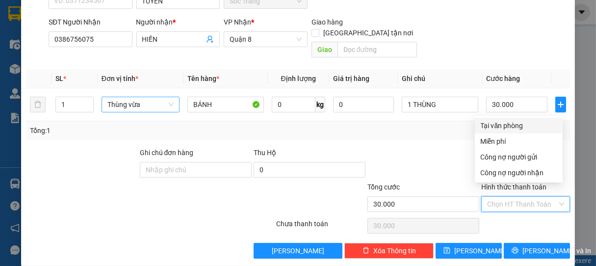
drag, startPoint x: 489, startPoint y: 128, endPoint x: 502, endPoint y: 128, distance: 12.3
click at [490, 128] on div "Tại văn phòng" at bounding box center [519, 125] width 76 height 11
type input "0"
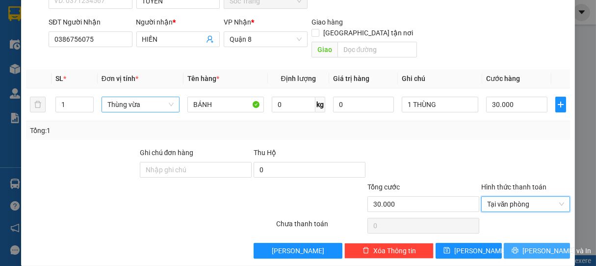
click at [526, 245] on span "[PERSON_NAME] và In" at bounding box center [556, 250] width 69 height 11
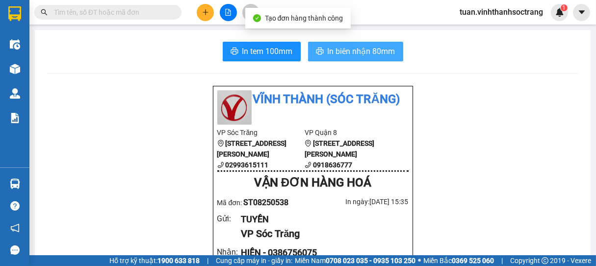
drag, startPoint x: 378, startPoint y: 51, endPoint x: 382, endPoint y: 58, distance: 8.2
click at [377, 51] on span "In biên nhận 80mm" at bounding box center [362, 51] width 68 height 12
drag, startPoint x: 348, startPoint y: 52, endPoint x: 352, endPoint y: 48, distance: 5.5
click at [351, 51] on span "In biên nhận 80mm" at bounding box center [362, 51] width 68 height 12
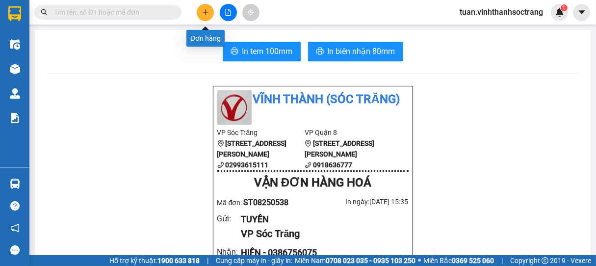
click at [203, 6] on button at bounding box center [205, 12] width 17 height 17
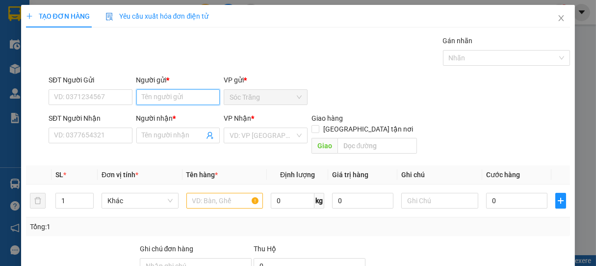
click at [173, 95] on input "Người gửi *" at bounding box center [178, 97] width 84 height 16
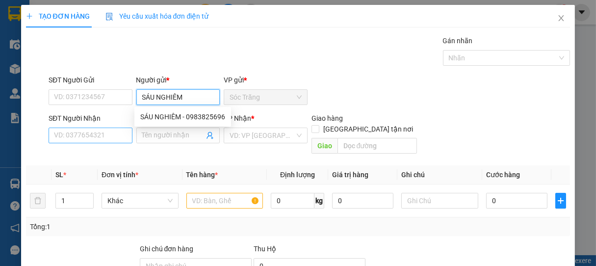
type input "SÁU NGHIÊM"
click at [117, 134] on input "SĐT Người Nhận" at bounding box center [91, 135] width 84 height 16
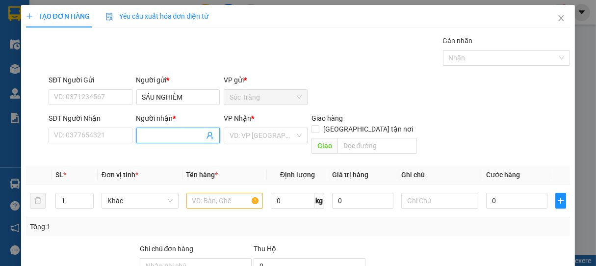
click at [157, 138] on input "Người nhận *" at bounding box center [173, 135] width 62 height 11
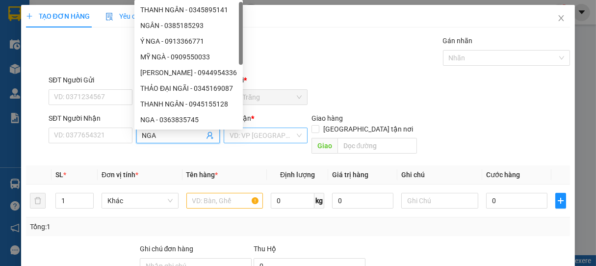
type input "NGA"
click at [256, 138] on input "search" at bounding box center [261, 135] width 65 height 15
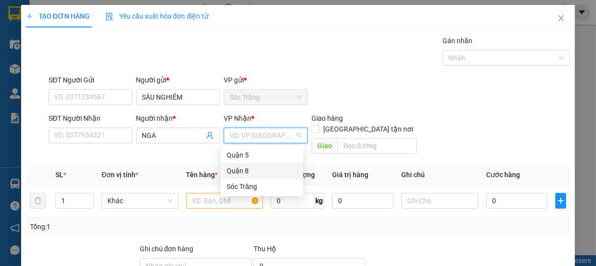
click at [239, 170] on div "Quận 8" at bounding box center [262, 170] width 71 height 11
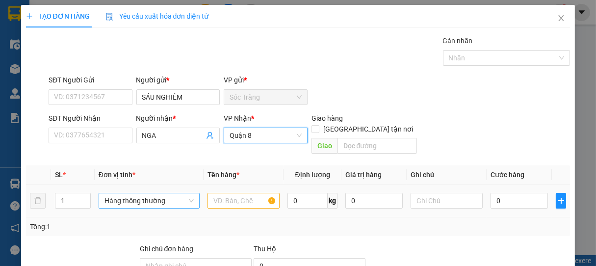
click at [152, 195] on span "Hàng thông thường" at bounding box center [148, 200] width 89 height 15
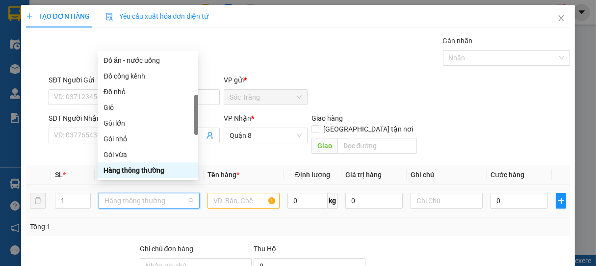
type input "T"
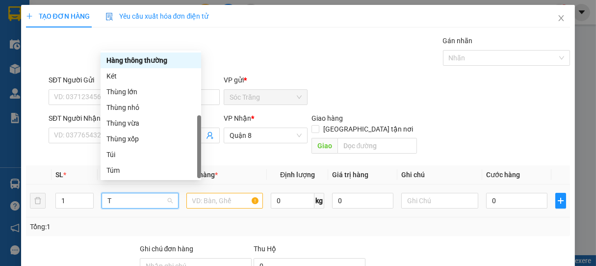
scroll to position [31, 0]
drag, startPoint x: 121, startPoint y: 111, endPoint x: 184, endPoint y: 162, distance: 80.6
click at [122, 111] on div "Thùng nhỏ" at bounding box center [150, 107] width 89 height 11
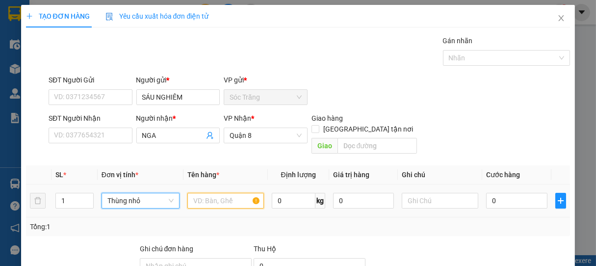
click at [219, 193] on input "text" at bounding box center [225, 201] width 76 height 16
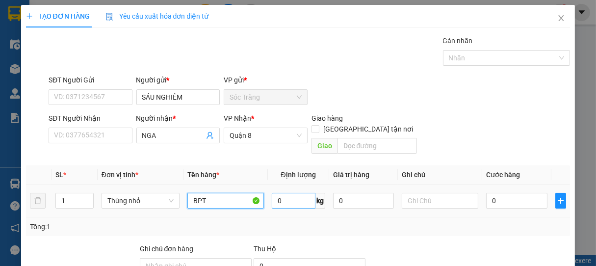
type input "BPT"
click at [297, 193] on input "0" at bounding box center [294, 201] width 44 height 16
type input "5"
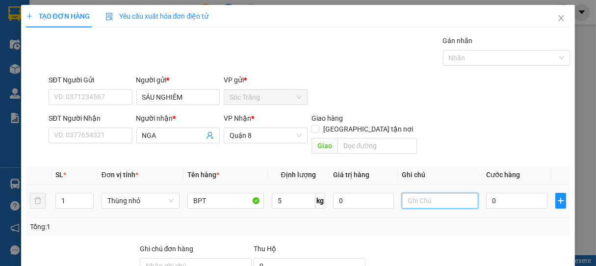
click at [417, 193] on input "text" at bounding box center [440, 201] width 76 height 16
type input "1 THÙNG"
click at [502, 193] on input "0" at bounding box center [516, 201] width 61 height 16
type input "2"
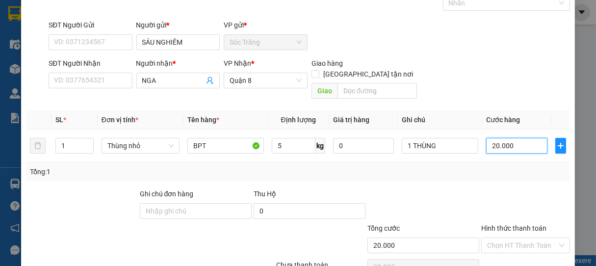
scroll to position [96, 0]
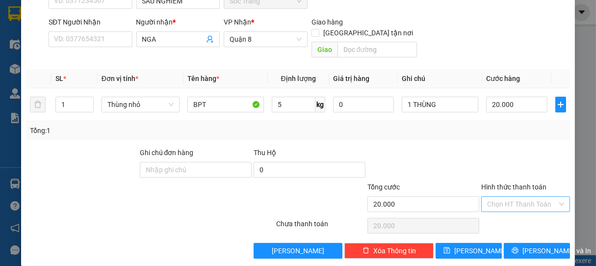
click at [515, 197] on input "Hình thức thanh toán" at bounding box center [522, 204] width 71 height 15
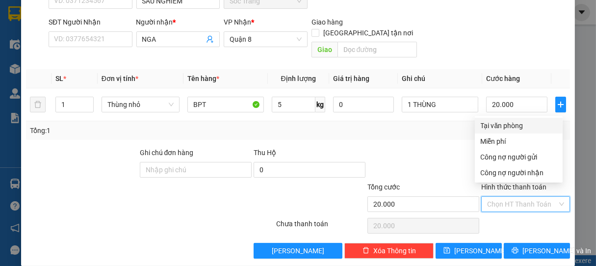
click at [504, 125] on div "Tại văn phòng" at bounding box center [519, 125] width 76 height 11
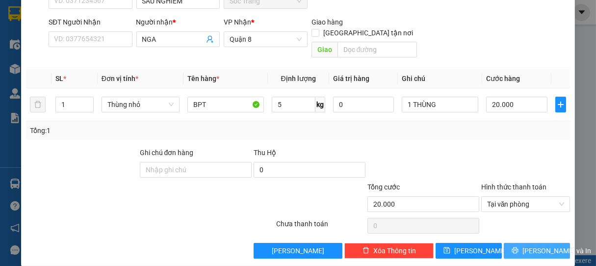
click at [531, 245] on span "[PERSON_NAME] và In" at bounding box center [556, 250] width 69 height 11
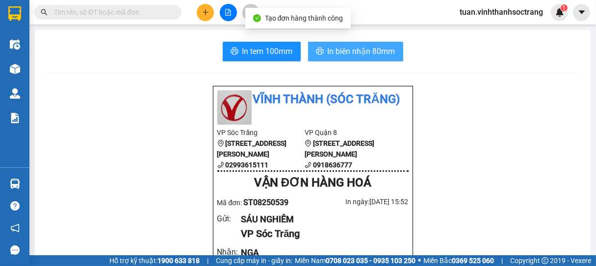
click at [380, 52] on span "In biên nhận 80mm" at bounding box center [362, 51] width 68 height 12
drag, startPoint x: 348, startPoint y: 51, endPoint x: 361, endPoint y: 47, distance: 14.2
click at [348, 51] on span "In biên nhận 80mm" at bounding box center [362, 51] width 68 height 12
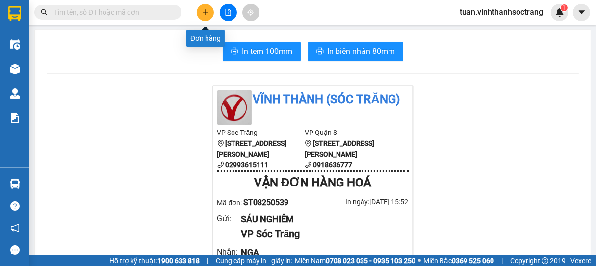
click at [197, 9] on button at bounding box center [205, 12] width 17 height 17
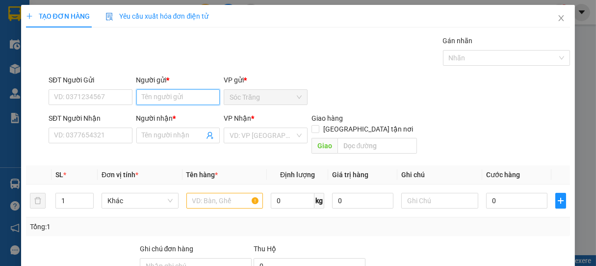
click at [174, 92] on input "Người gửi *" at bounding box center [178, 97] width 84 height 16
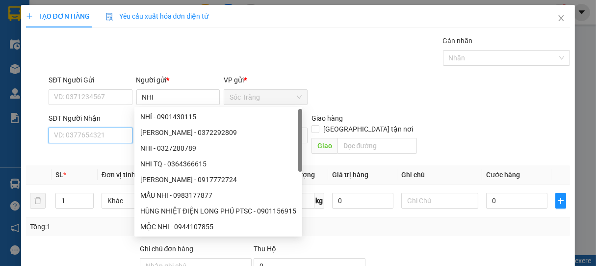
click at [86, 134] on input "SĐT Người Nhận" at bounding box center [91, 135] width 84 height 16
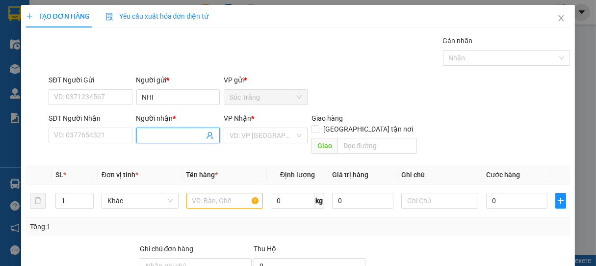
click at [173, 135] on input "Người nhận *" at bounding box center [173, 135] width 62 height 11
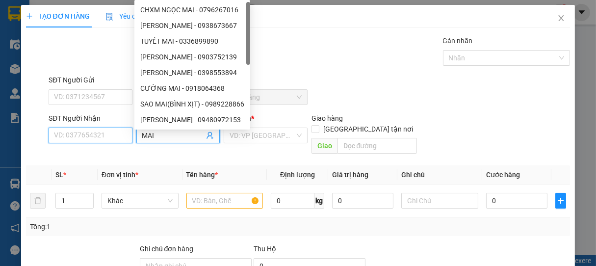
click at [100, 137] on input "SĐT Người Nhận" at bounding box center [91, 135] width 84 height 16
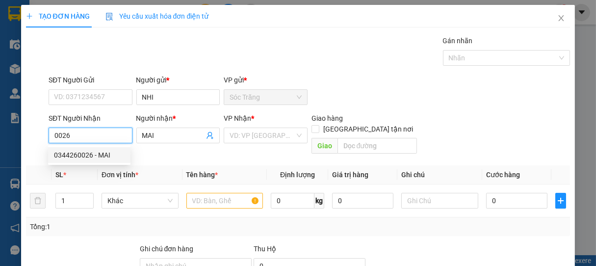
click at [98, 152] on div "0344260026 - MAI" at bounding box center [89, 155] width 71 height 11
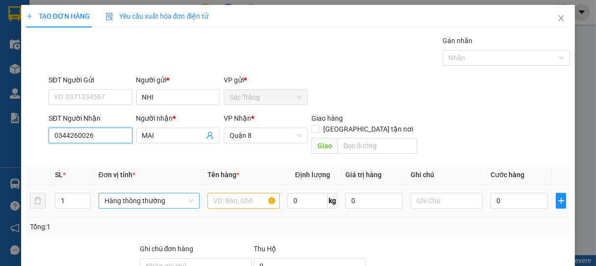
click at [129, 196] on span "Hàng thông thường" at bounding box center [148, 200] width 89 height 15
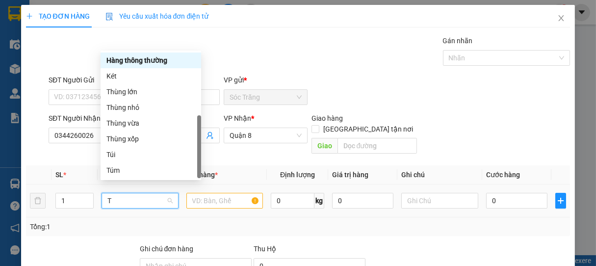
scroll to position [31, 0]
drag, startPoint x: 128, startPoint y: 139, endPoint x: 137, endPoint y: 143, distance: 9.0
click at [131, 140] on div "Thùng xốp" at bounding box center [150, 138] width 89 height 11
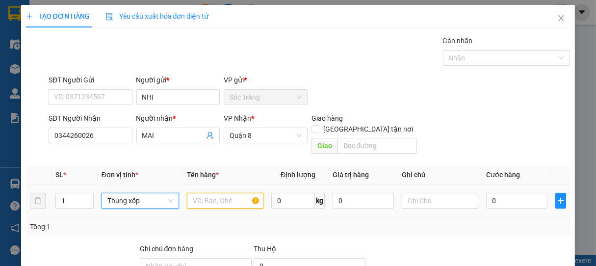
click at [223, 193] on input "text" at bounding box center [225, 201] width 76 height 16
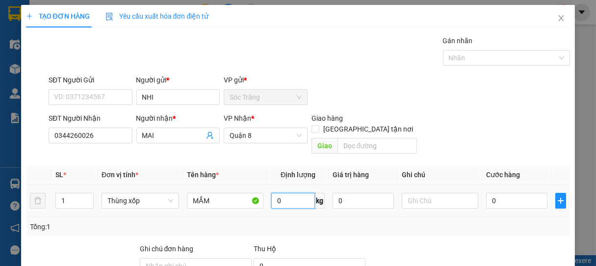
click at [298, 193] on input "0" at bounding box center [293, 201] width 44 height 16
click at [429, 193] on input "text" at bounding box center [440, 201] width 76 height 16
click at [496, 194] on input "0" at bounding box center [516, 201] width 61 height 16
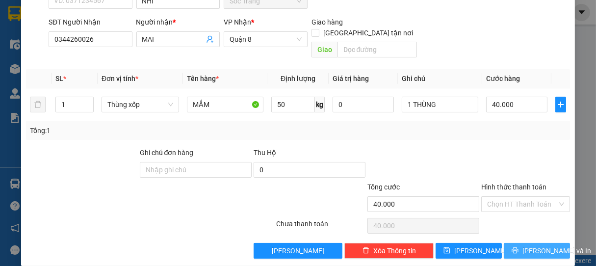
click at [537, 245] on span "[PERSON_NAME] và In" at bounding box center [556, 250] width 69 height 11
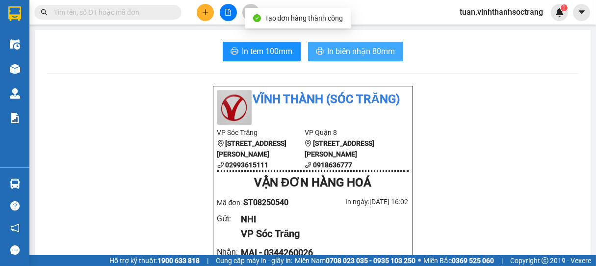
click at [369, 50] on span "In biên nhận 80mm" at bounding box center [362, 51] width 68 height 12
drag, startPoint x: 365, startPoint y: 47, endPoint x: 371, endPoint y: 42, distance: 8.0
click at [371, 44] on button "In biên nhận 80mm" at bounding box center [355, 52] width 95 height 20
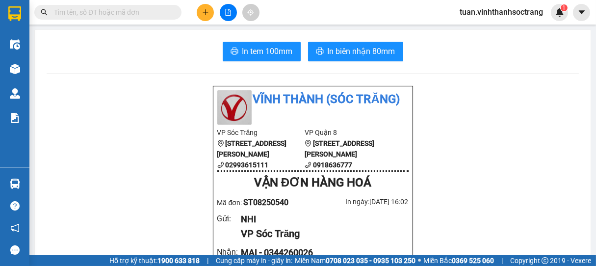
click at [208, 13] on icon "plus" at bounding box center [205, 12] width 7 height 7
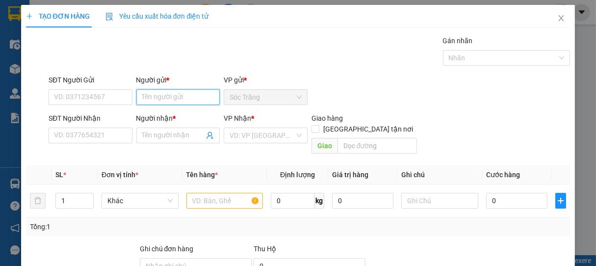
click at [179, 96] on input "Người gửi *" at bounding box center [178, 97] width 84 height 16
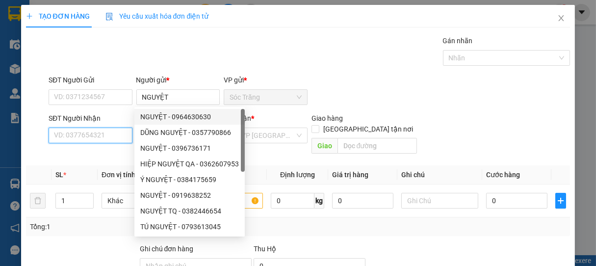
click at [111, 139] on input "SĐT Người Nhận" at bounding box center [91, 135] width 84 height 16
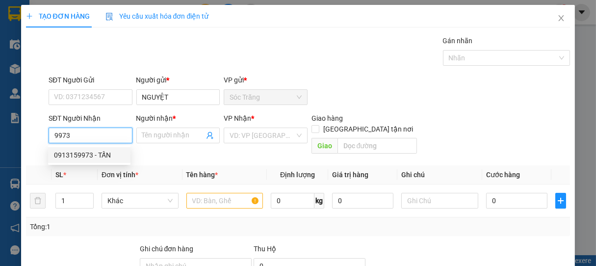
click at [97, 153] on div "0913159973 - TẤN" at bounding box center [89, 155] width 71 height 11
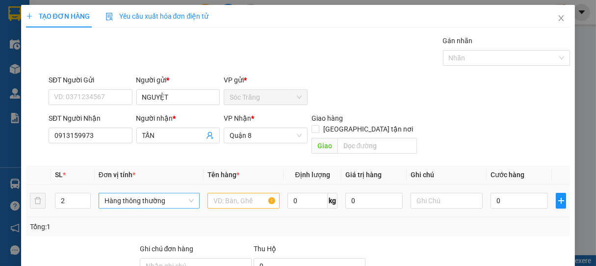
drag, startPoint x: 84, startPoint y: 187, endPoint x: 129, endPoint y: 192, distance: 45.4
click at [85, 196] on icon "up" at bounding box center [84, 197] width 3 height 3
click at [129, 193] on span "Hàng thông thường" at bounding box center [148, 200] width 89 height 15
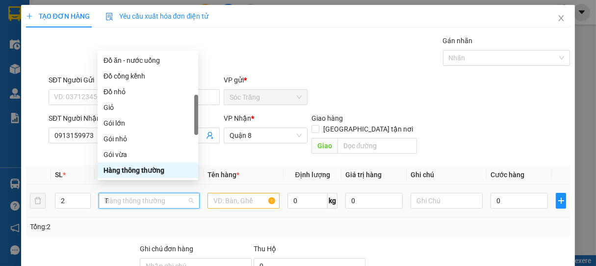
scroll to position [31, 0]
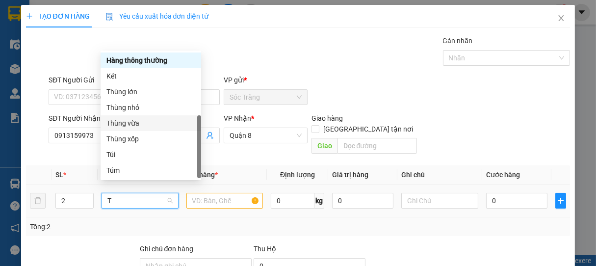
drag, startPoint x: 123, startPoint y: 123, endPoint x: 180, endPoint y: 174, distance: 77.1
click at [124, 125] on div "Thùng vừa" at bounding box center [150, 123] width 89 height 11
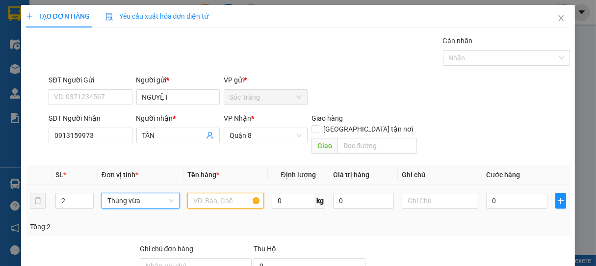
click at [213, 193] on input "text" at bounding box center [225, 201] width 76 height 16
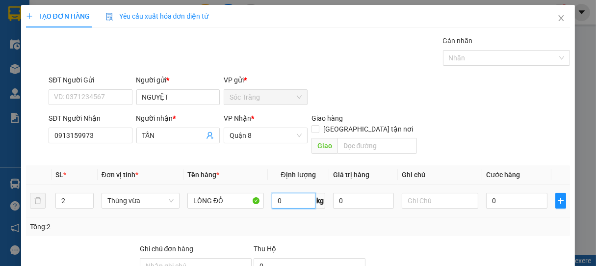
click at [287, 195] on input "0" at bounding box center [294, 201] width 44 height 16
click at [451, 193] on input "text" at bounding box center [440, 201] width 76 height 16
click at [490, 193] on input "0" at bounding box center [516, 201] width 61 height 16
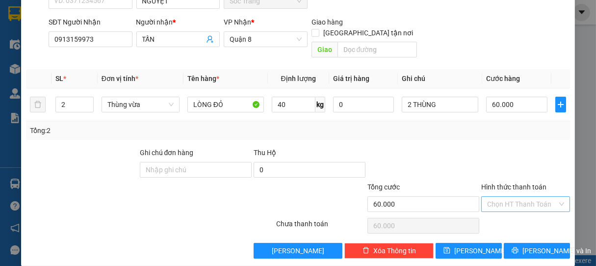
click at [503, 197] on input "Hình thức thanh toán" at bounding box center [522, 204] width 71 height 15
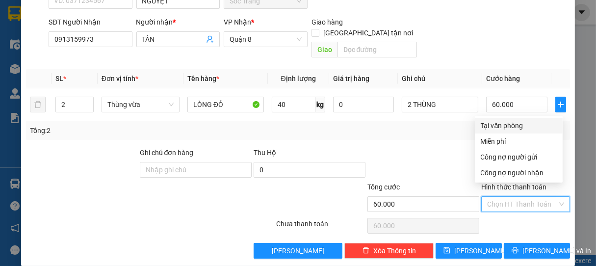
click at [508, 127] on div "Tại văn phòng" at bounding box center [519, 125] width 76 height 11
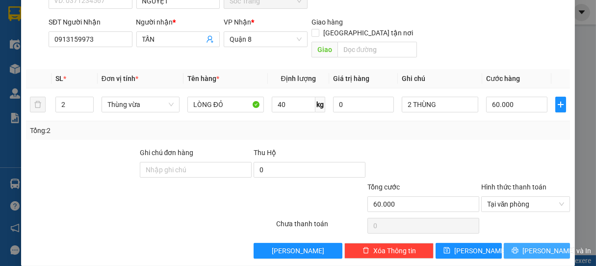
click at [541, 245] on span "[PERSON_NAME] và In" at bounding box center [556, 250] width 69 height 11
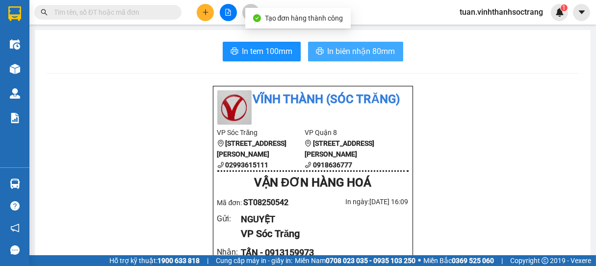
click at [355, 54] on span "In biên nhận 80mm" at bounding box center [362, 51] width 68 height 12
drag, startPoint x: 362, startPoint y: 52, endPoint x: 356, endPoint y: 51, distance: 5.5
click at [361, 52] on span "In biên nhận 80mm" at bounding box center [362, 51] width 68 height 12
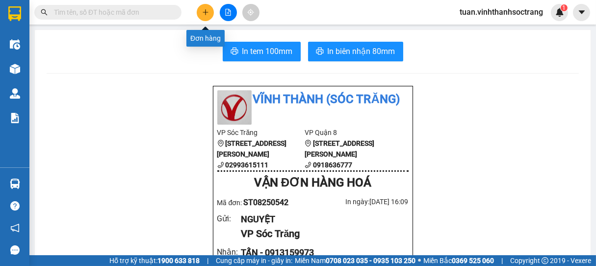
click at [202, 9] on icon "plus" at bounding box center [205, 12] width 7 height 7
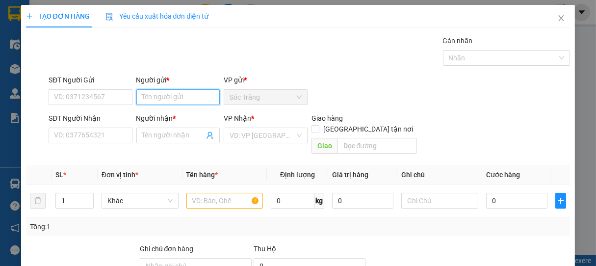
click at [170, 99] on input "Người gửi *" at bounding box center [178, 97] width 84 height 16
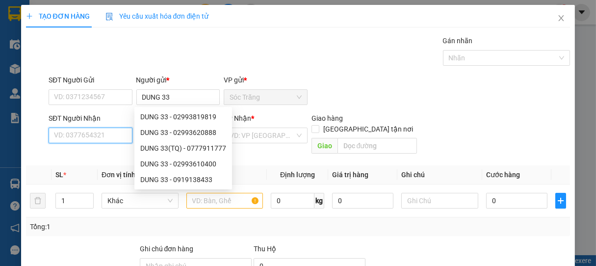
click at [106, 137] on input "SĐT Người Nhận" at bounding box center [91, 135] width 84 height 16
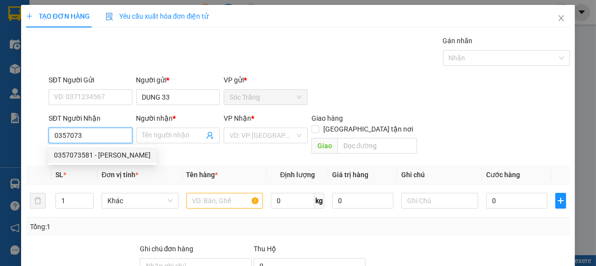
click at [108, 150] on div "0357073581 - [PERSON_NAME]" at bounding box center [102, 155] width 97 height 11
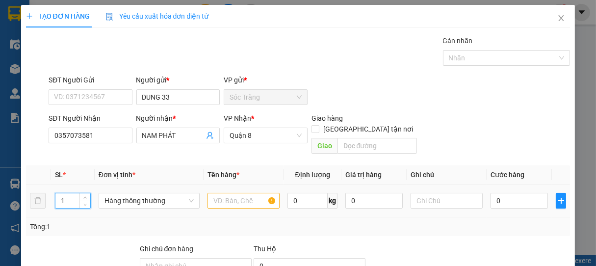
click at [74, 193] on input "1" at bounding box center [72, 200] width 35 height 15
click at [123, 193] on span "Hàng thông thường" at bounding box center [148, 200] width 89 height 15
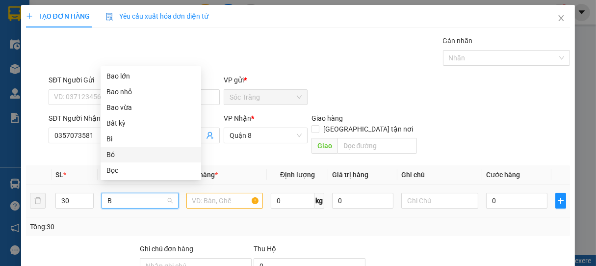
drag, startPoint x: 112, startPoint y: 154, endPoint x: 155, endPoint y: 181, distance: 50.7
click at [113, 154] on div "Bó" at bounding box center [150, 154] width 89 height 11
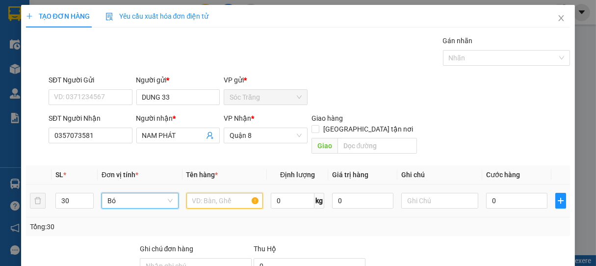
click at [210, 193] on input "text" at bounding box center [224, 201] width 76 height 16
click at [293, 193] on input "0" at bounding box center [293, 201] width 44 height 16
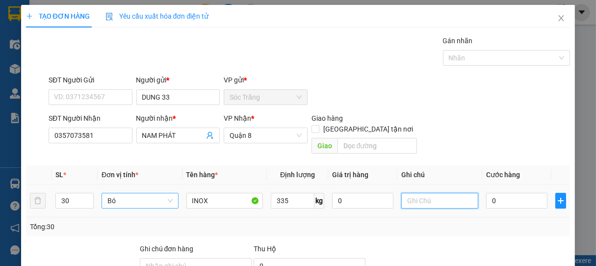
click at [434, 196] on input "text" at bounding box center [439, 201] width 76 height 16
click at [499, 193] on input "0" at bounding box center [516, 201] width 61 height 16
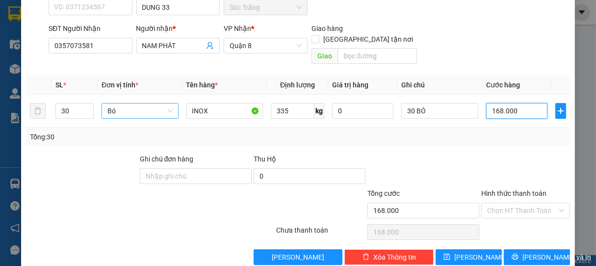
scroll to position [96, 0]
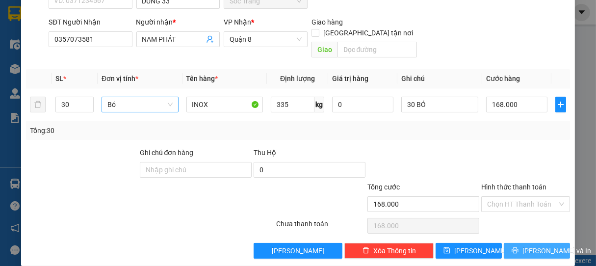
click at [531, 245] on span "[PERSON_NAME] và In" at bounding box center [556, 250] width 69 height 11
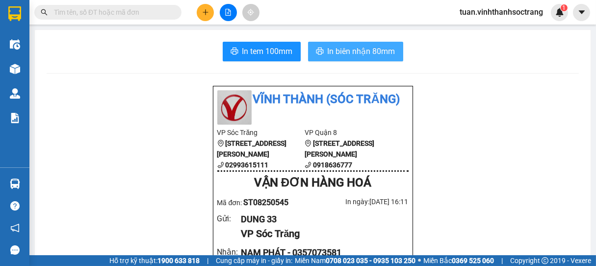
drag, startPoint x: 366, startPoint y: 52, endPoint x: 369, endPoint y: 48, distance: 5.3
click at [367, 52] on span "In biên nhận 80mm" at bounding box center [362, 51] width 68 height 12
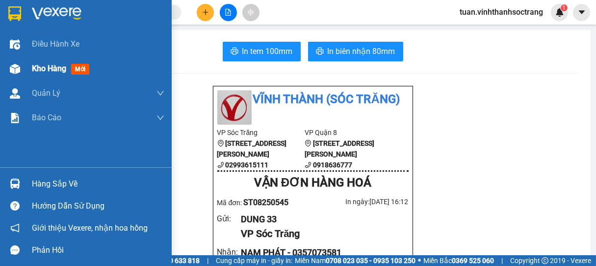
click at [53, 66] on span "Kho hàng" at bounding box center [49, 68] width 34 height 9
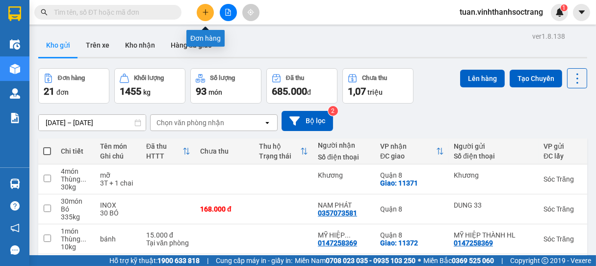
click at [208, 14] on icon "plus" at bounding box center [205, 12] width 7 height 7
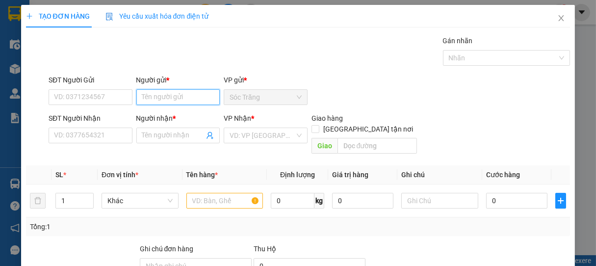
click at [177, 96] on input "Người gửi *" at bounding box center [178, 97] width 84 height 16
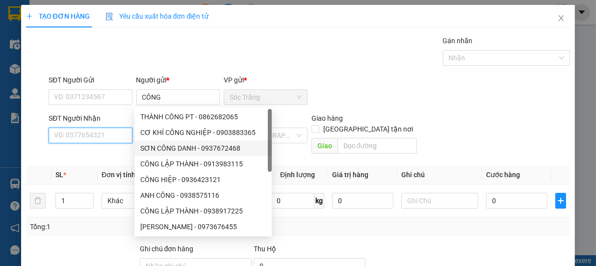
click at [108, 136] on input "SĐT Người Nhận" at bounding box center [91, 135] width 84 height 16
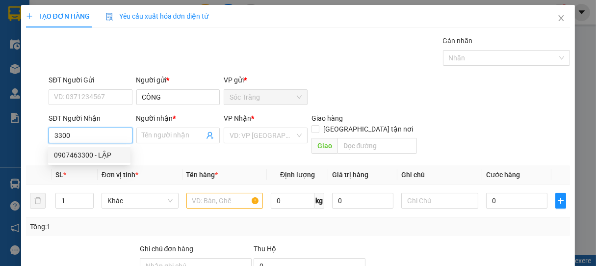
click at [92, 152] on div "0907463300 - LẬP" at bounding box center [89, 155] width 71 height 11
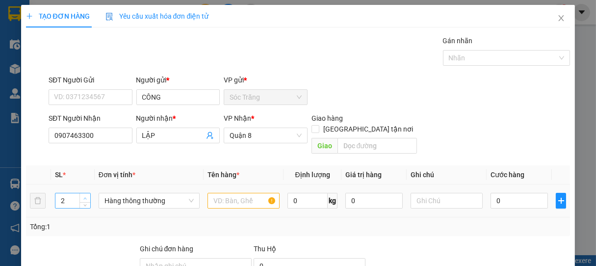
click at [85, 197] on icon "up" at bounding box center [84, 198] width 3 height 3
drag, startPoint x: 82, startPoint y: 183, endPoint x: 101, endPoint y: 189, distance: 20.2
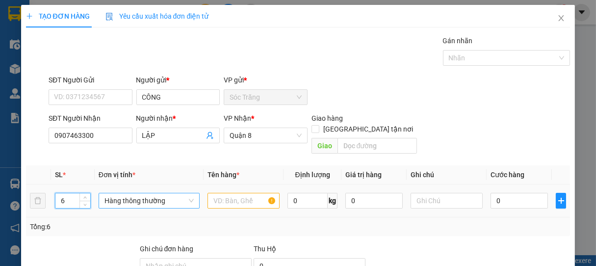
click at [84, 193] on span "Increase Value" at bounding box center [84, 196] width 11 height 7
click at [131, 193] on span "Hàng thông thường" at bounding box center [148, 200] width 89 height 15
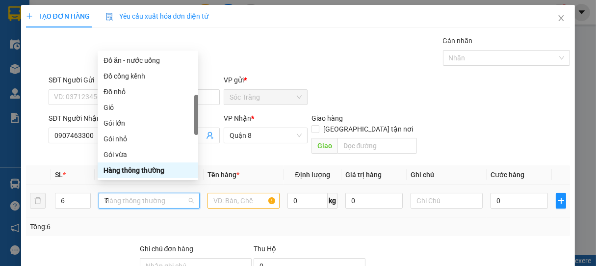
scroll to position [31, 0]
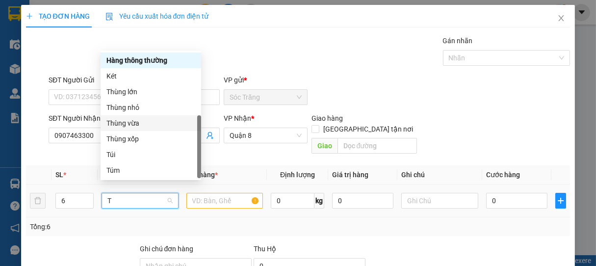
drag, startPoint x: 126, startPoint y: 123, endPoint x: 172, endPoint y: 162, distance: 60.5
click at [128, 124] on div "Thùng vừa" at bounding box center [150, 123] width 89 height 11
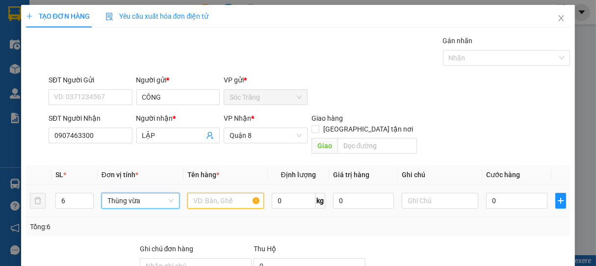
click at [210, 193] on input "text" at bounding box center [225, 201] width 76 height 16
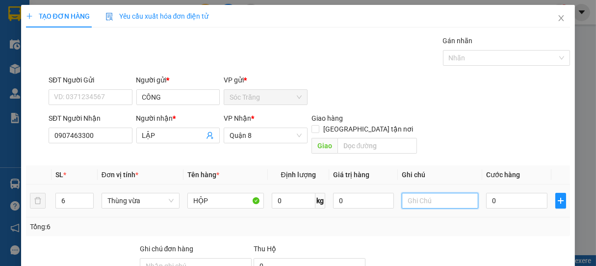
click at [432, 193] on input "text" at bounding box center [440, 201] width 76 height 16
click at [501, 193] on input "0" at bounding box center [516, 201] width 61 height 16
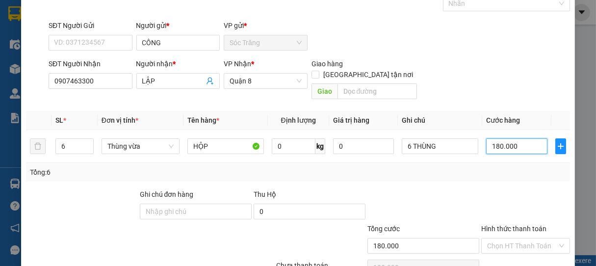
scroll to position [96, 0]
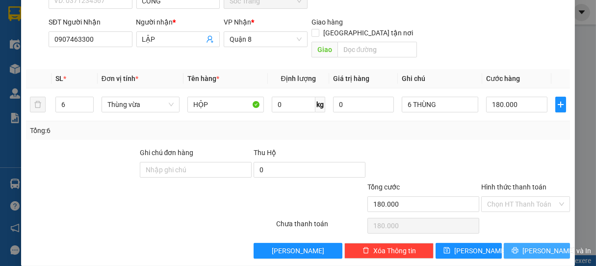
click at [530, 245] on span "[PERSON_NAME] và In" at bounding box center [556, 250] width 69 height 11
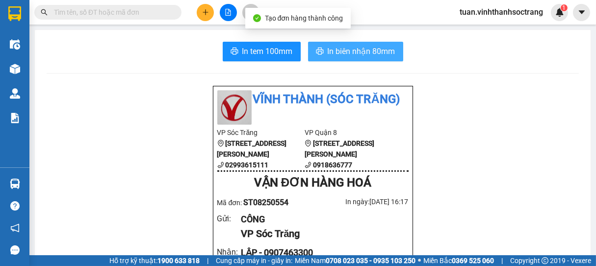
click at [375, 56] on span "In biên nhận 80mm" at bounding box center [362, 51] width 68 height 12
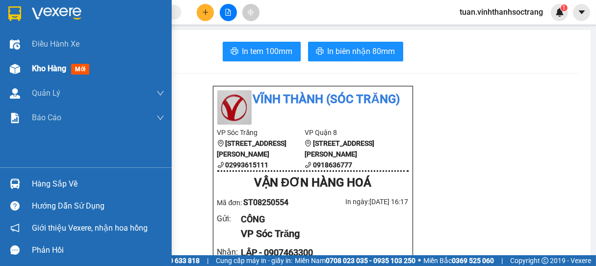
click at [49, 70] on span "Kho hàng" at bounding box center [49, 68] width 34 height 9
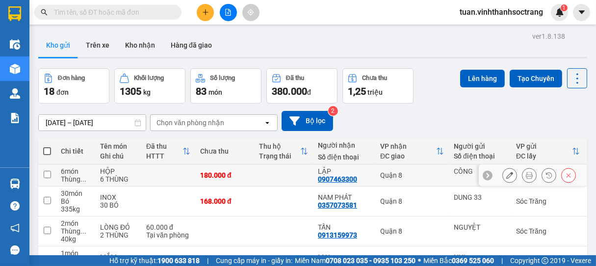
click at [526, 176] on icon at bounding box center [529, 175] width 7 height 7
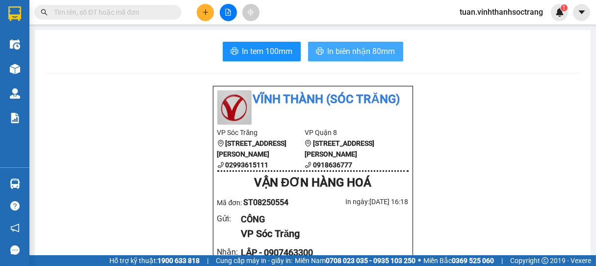
click at [362, 49] on span "In biên nhận 80mm" at bounding box center [362, 51] width 68 height 12
